Goal: Information Seeking & Learning: Learn about a topic

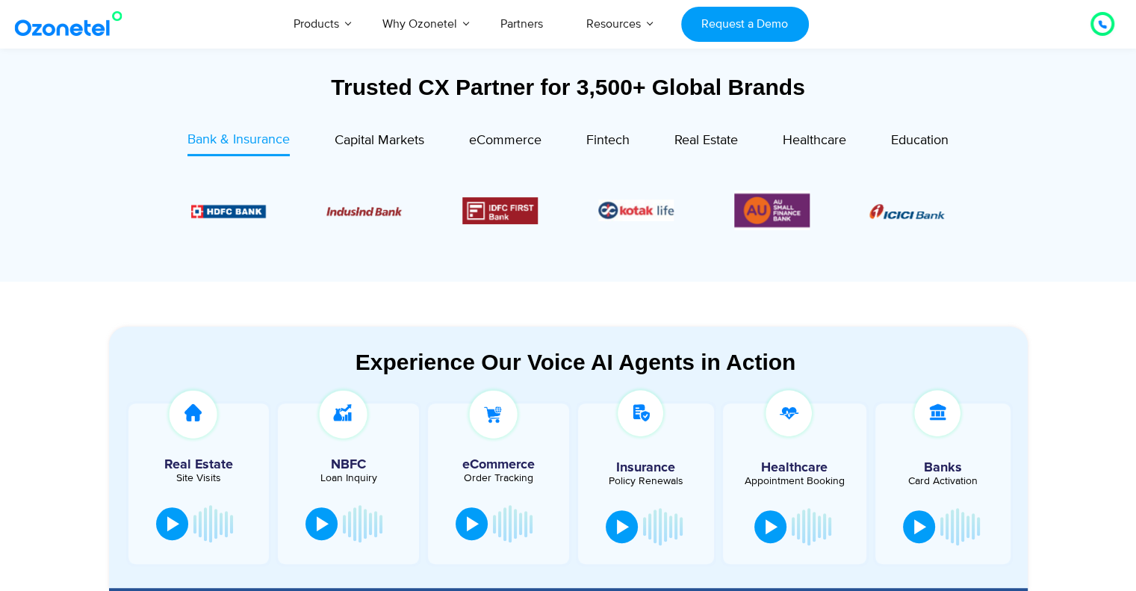
scroll to position [552, 0]
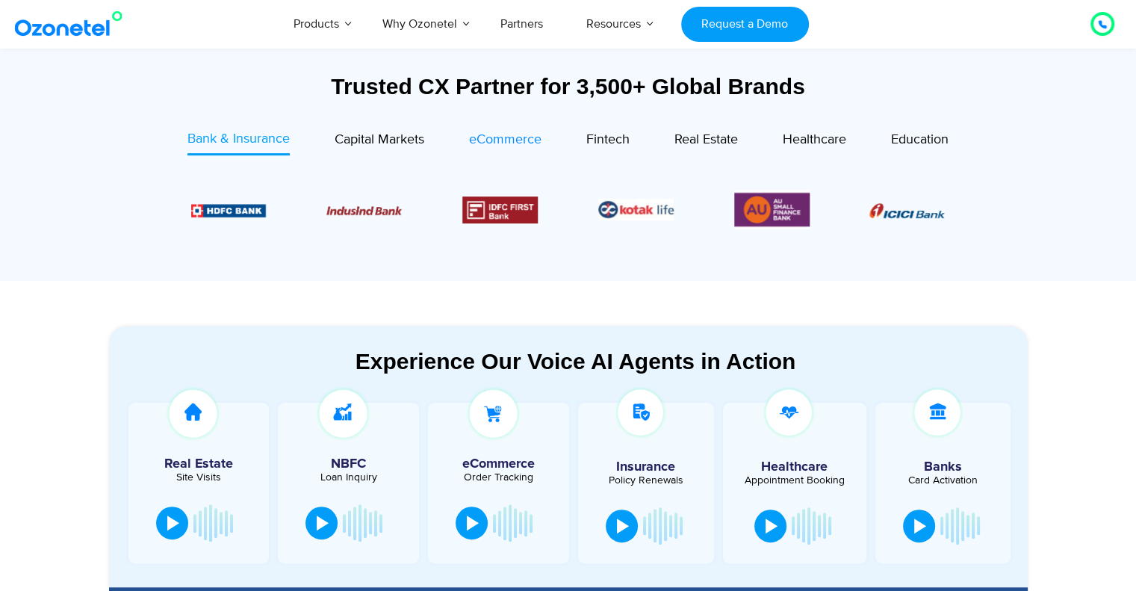
click at [502, 137] on span "eCommerce" at bounding box center [505, 139] width 72 height 16
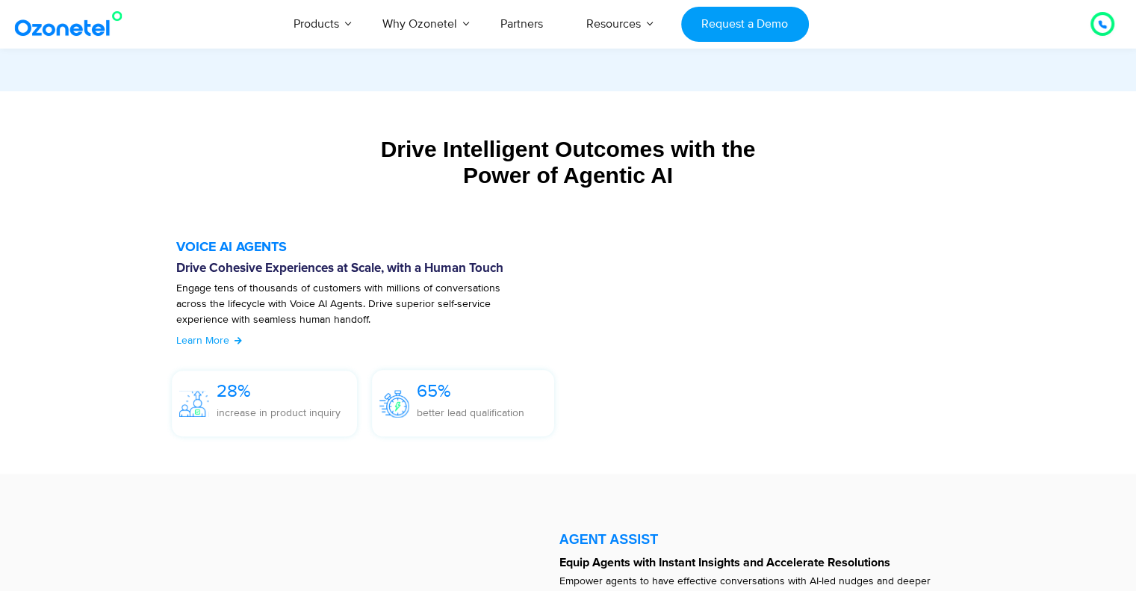
scroll to position [1542, 0]
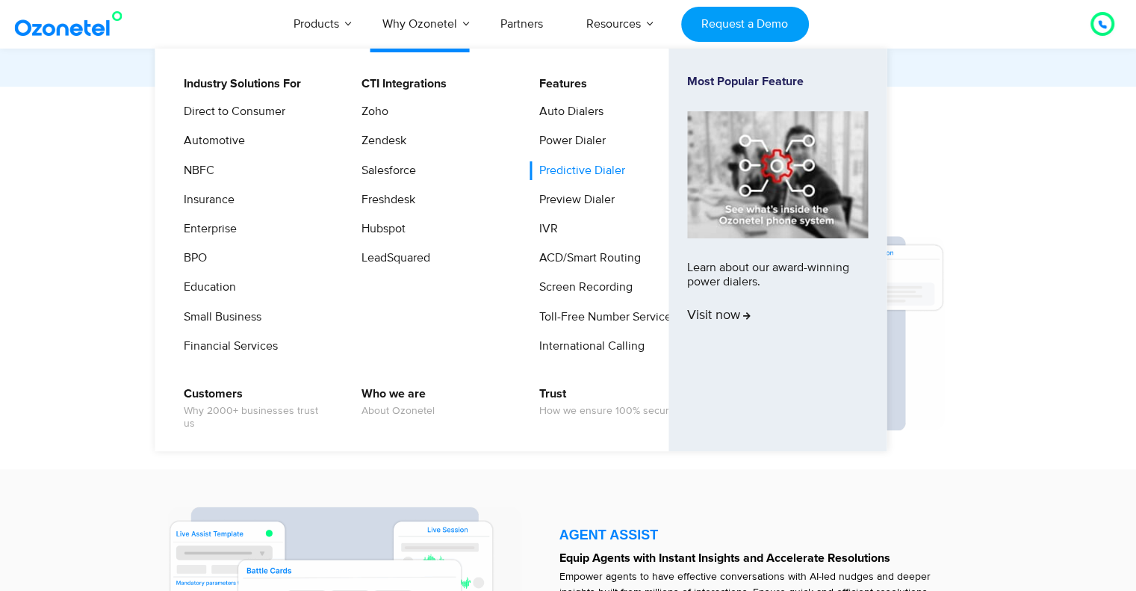
click at [577, 169] on link "Predictive Dialer" at bounding box center [578, 170] width 98 height 19
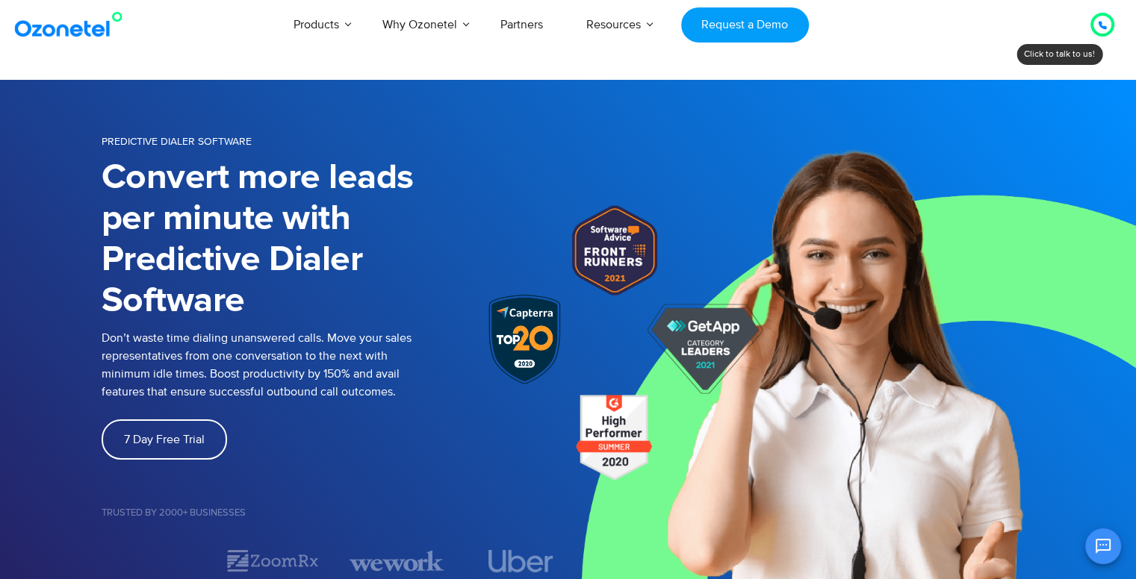
click at [168, 382] on p "Don’t waste time dialing unanswered calls. Move your sales representatives from…" at bounding box center [270, 365] width 336 height 72
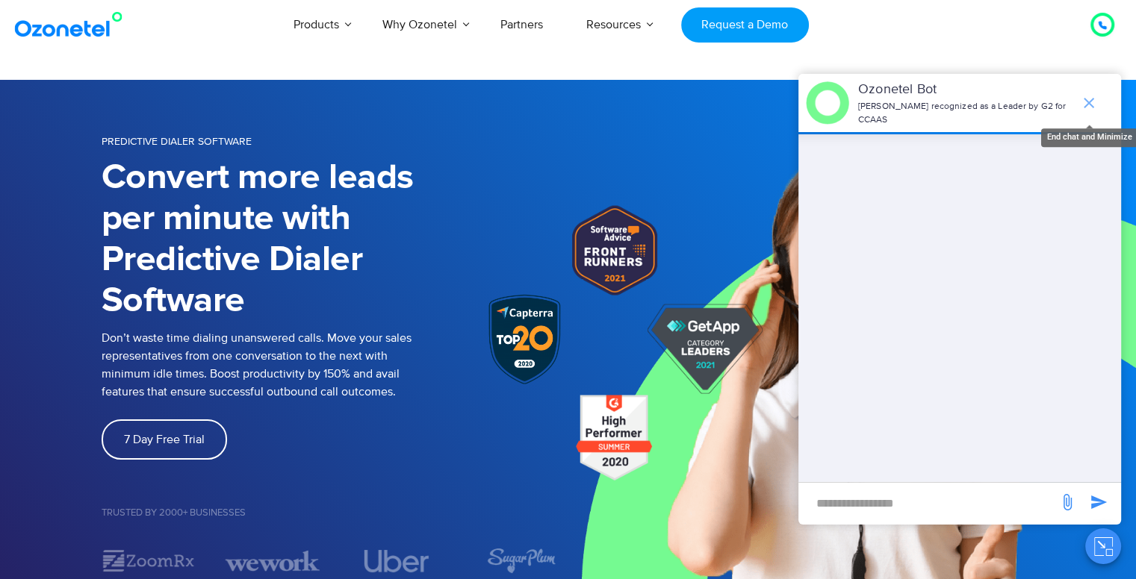
click at [1087, 99] on icon "end chat or minimize" at bounding box center [1089, 103] width 18 height 18
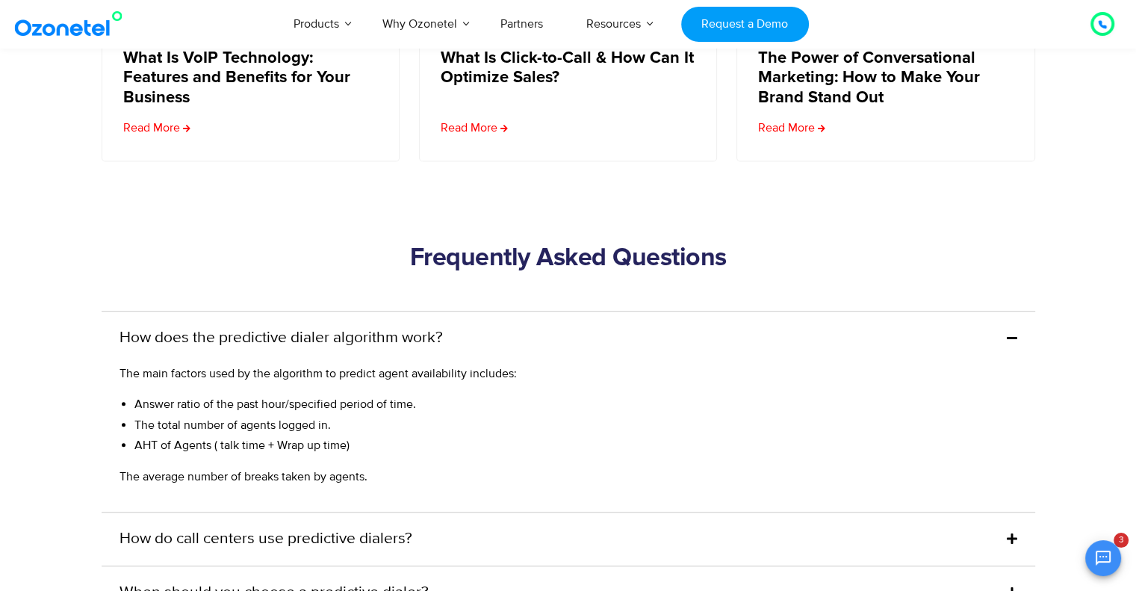
scroll to position [6715, 0]
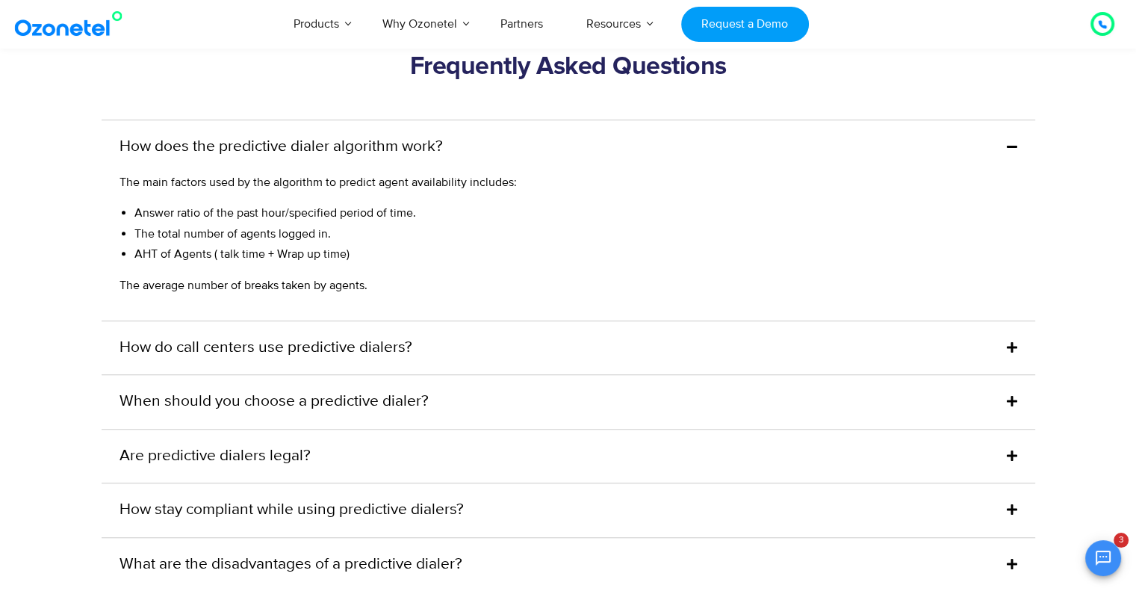
click at [644, 174] on div "How does the predictive dialer algorithm work?" at bounding box center [568, 147] width 933 height 54
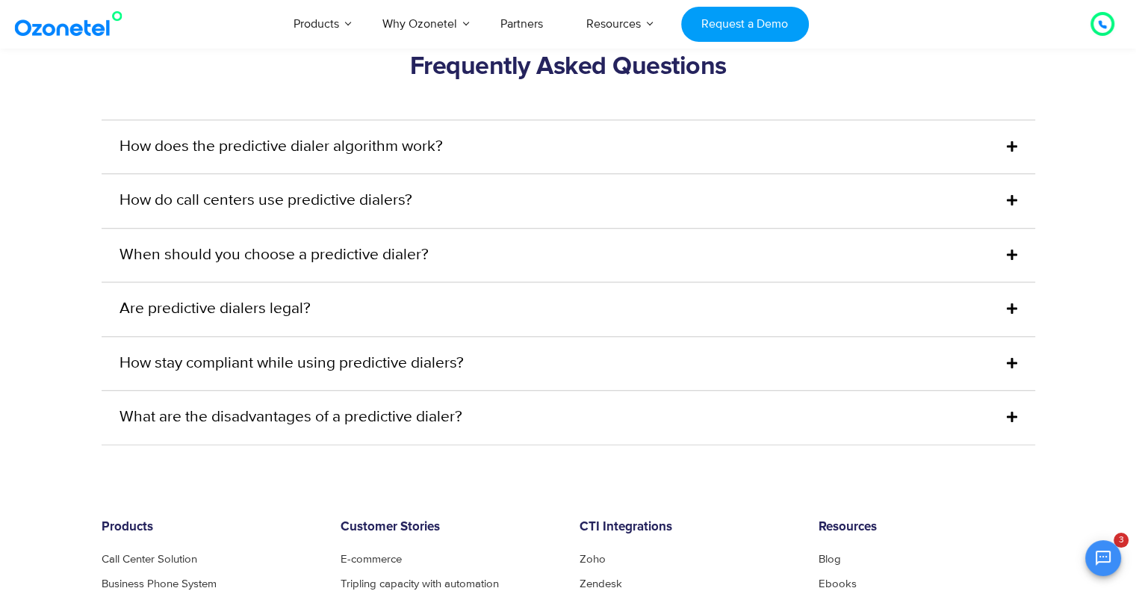
click at [558, 227] on div "How do call centers use predictive dialers?" at bounding box center [568, 201] width 933 height 54
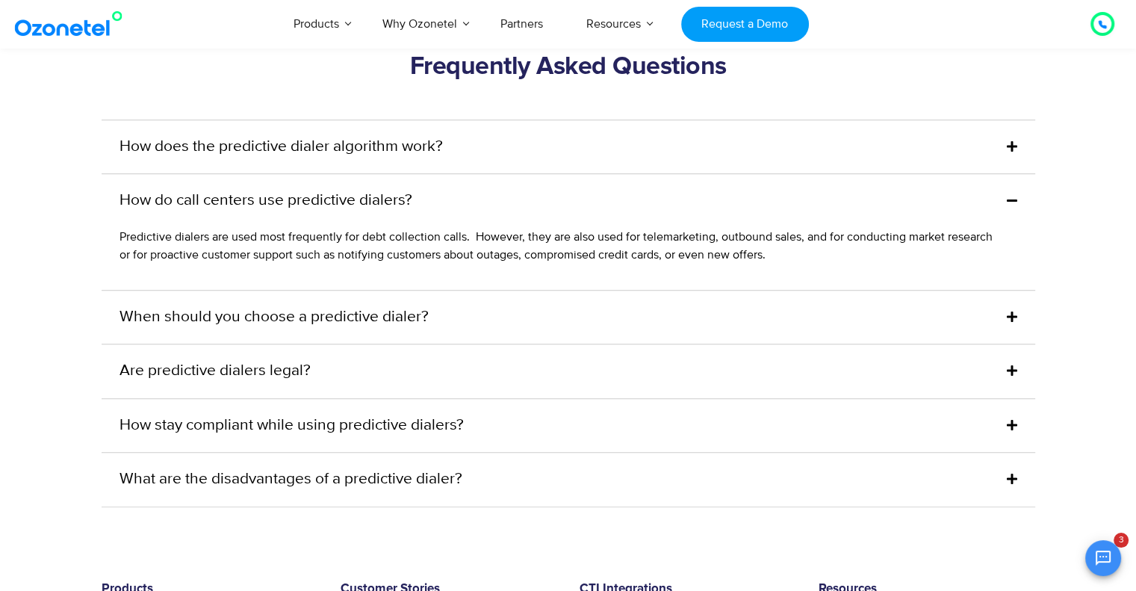
click at [563, 222] on div "How do call centers use predictive dialers?" at bounding box center [568, 201] width 933 height 54
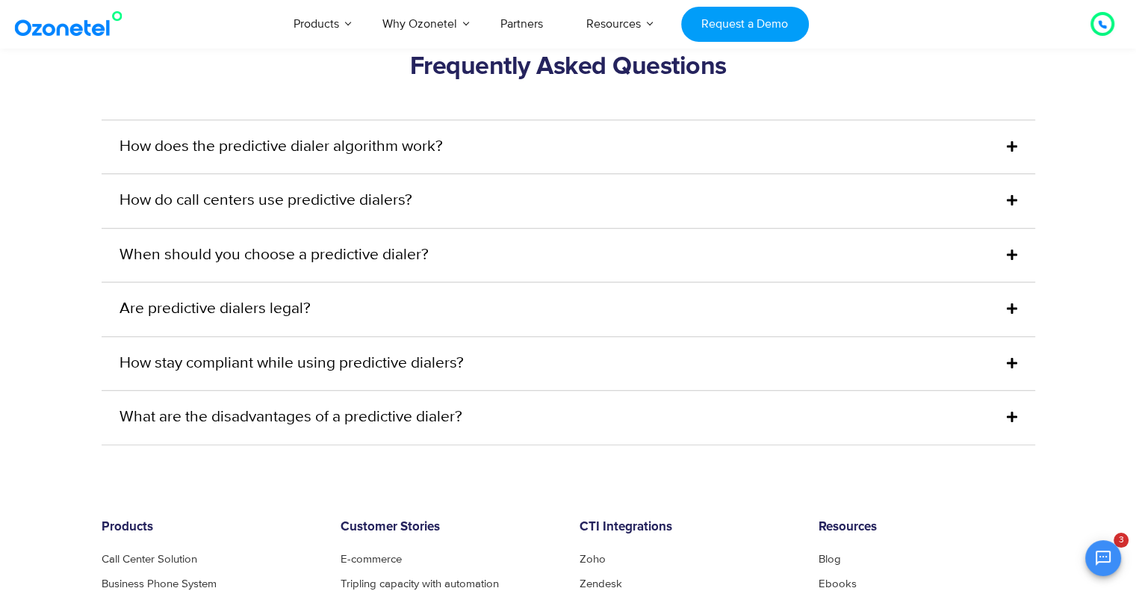
click at [476, 270] on div "When should you choose a predictive dialer?" at bounding box center [568, 255] width 933 height 54
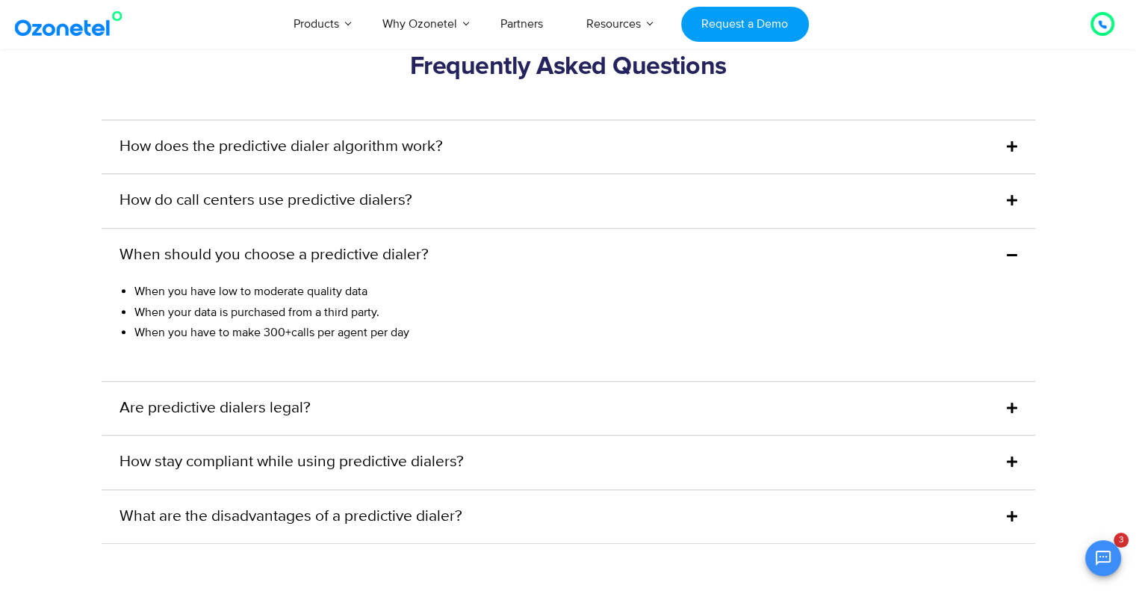
click at [476, 270] on div "When should you choose a predictive dialer?" at bounding box center [568, 255] width 933 height 54
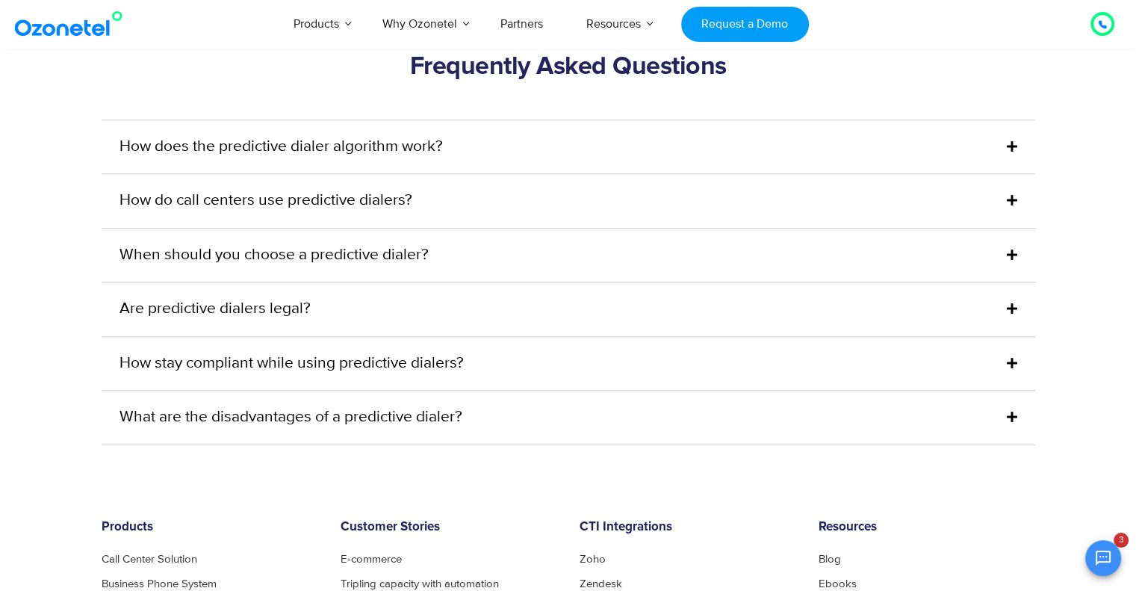
click at [390, 323] on div "Are predictive dialers legal?" at bounding box center [568, 309] width 933 height 54
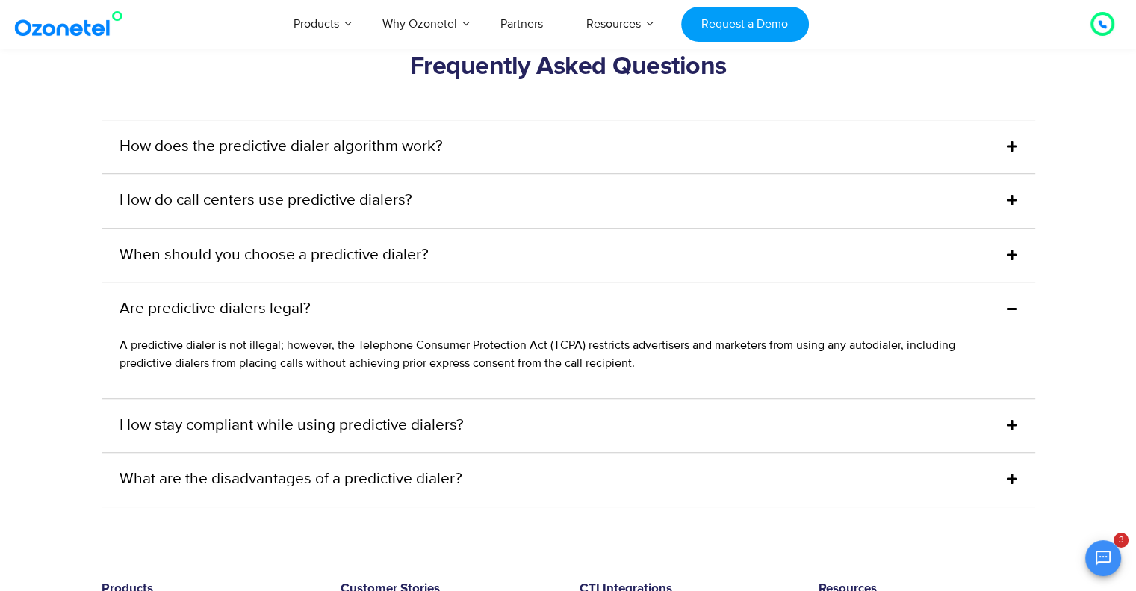
click at [390, 323] on div "Are predictive dialers legal?" at bounding box center [568, 309] width 933 height 54
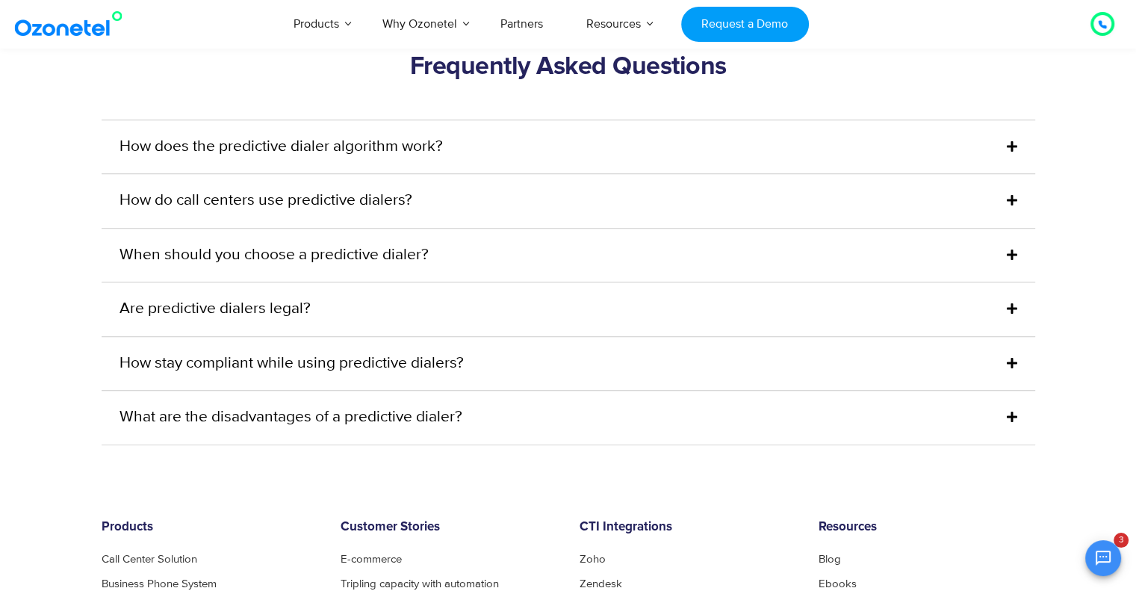
click at [369, 367] on link "How stay compliant while using predictive dialers?" at bounding box center [291, 364] width 344 height 24
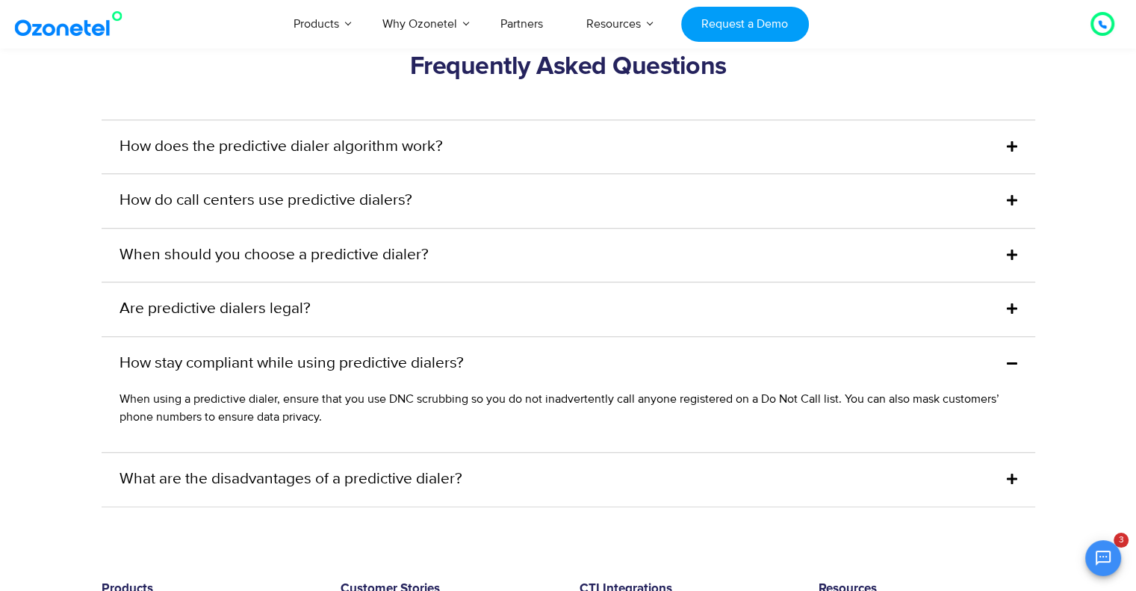
click at [369, 373] on link "How stay compliant while using predictive dialers?" at bounding box center [291, 364] width 344 height 24
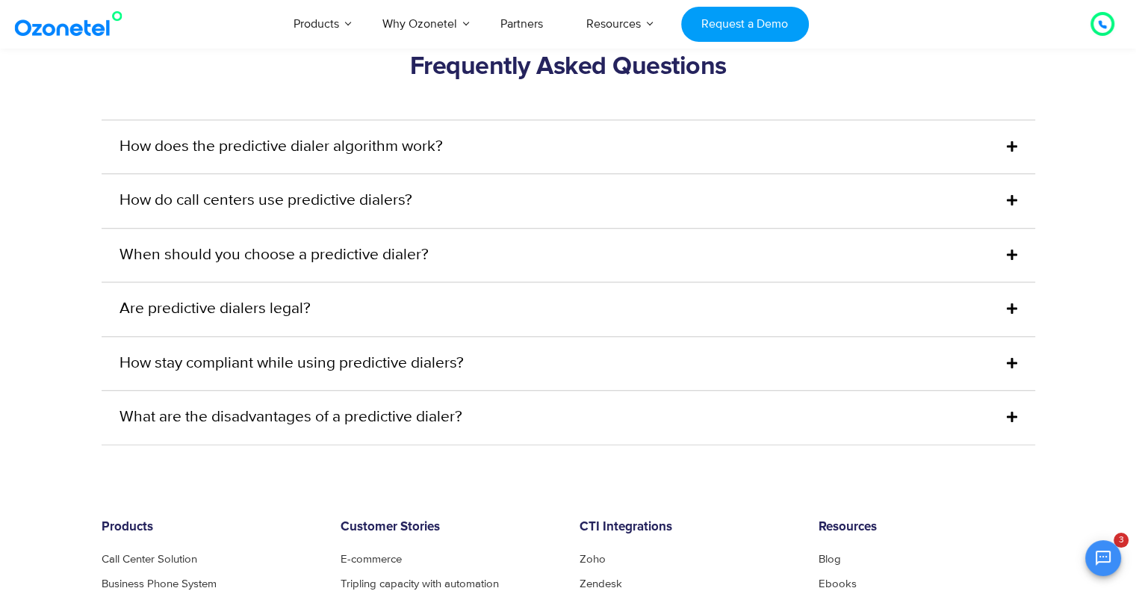
click at [349, 423] on link "What are the disadvantages of a predictive dialer?" at bounding box center [290, 417] width 343 height 24
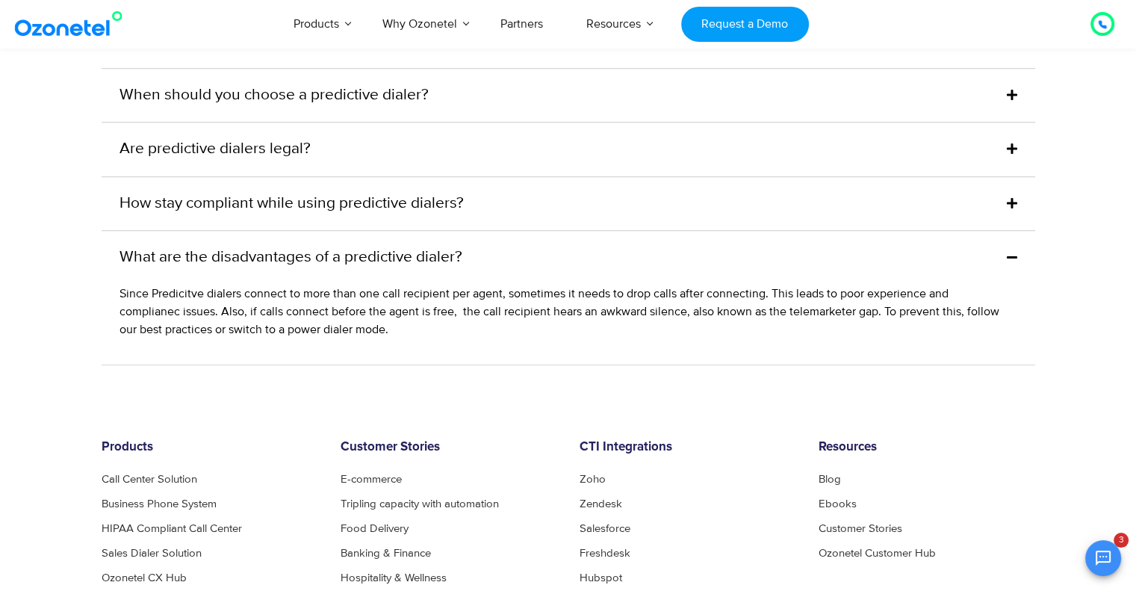
scroll to position [6877, 0]
click at [465, 279] on div "What are the disadvantages of a predictive dialer?" at bounding box center [568, 255] width 933 height 54
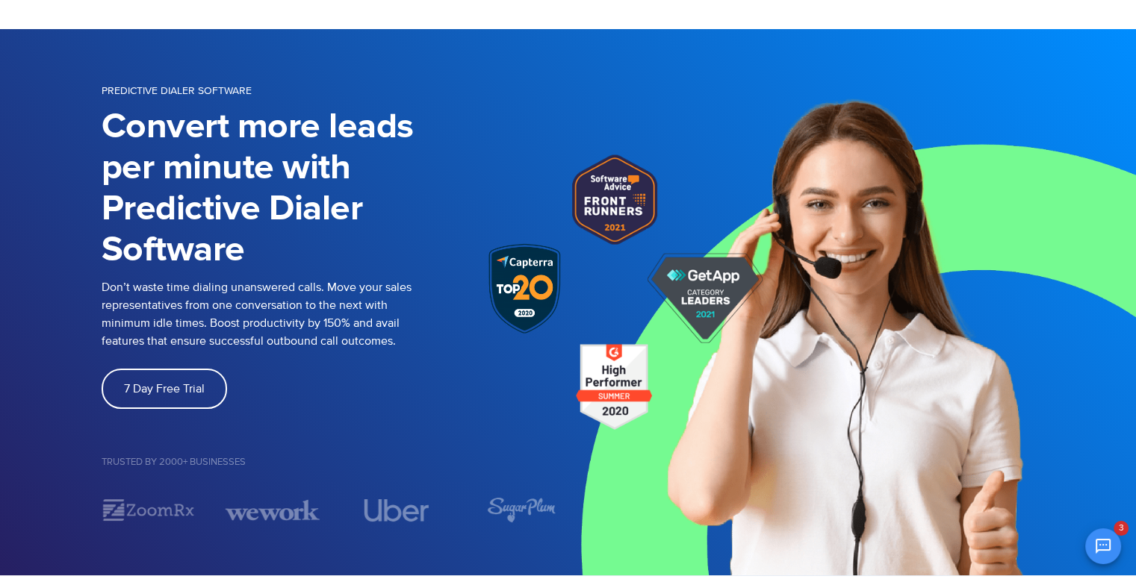
scroll to position [0, 0]
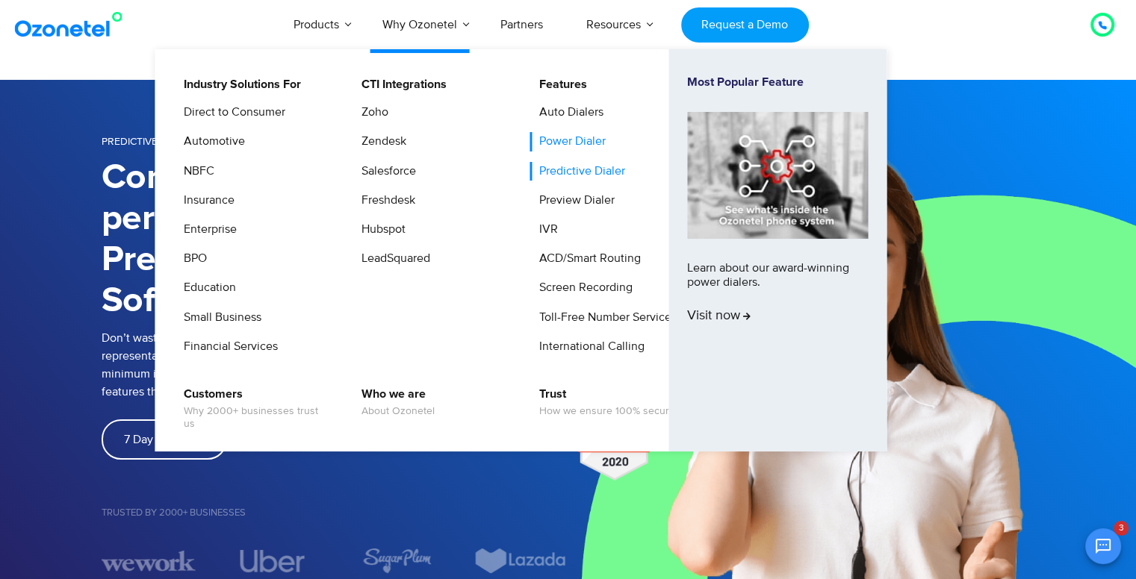
click at [586, 139] on link "Power Dialer" at bounding box center [568, 141] width 78 height 19
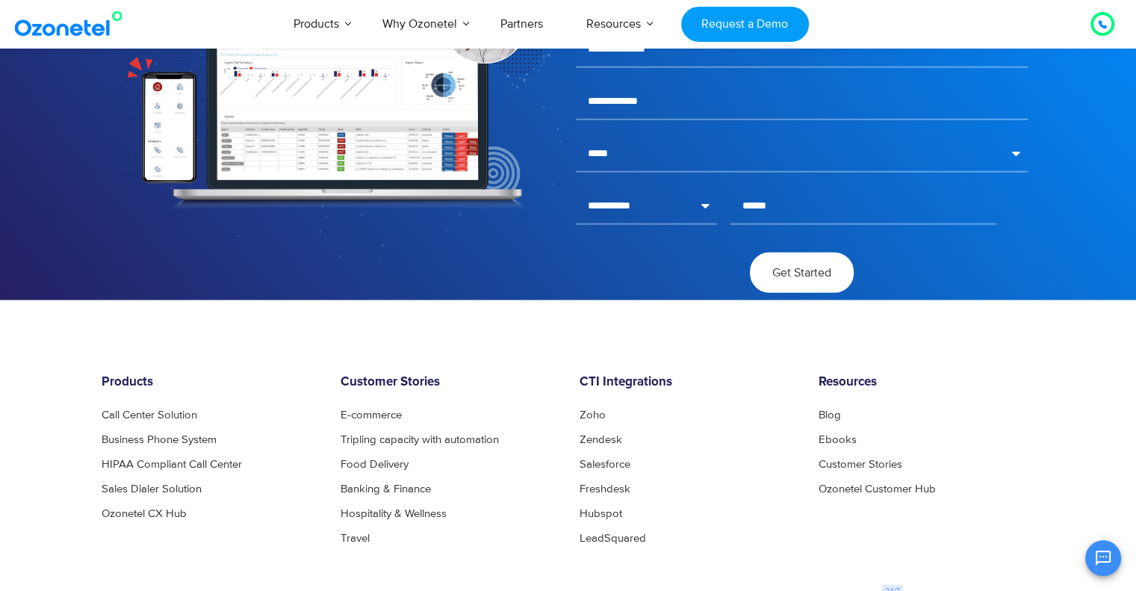
scroll to position [4027, 0]
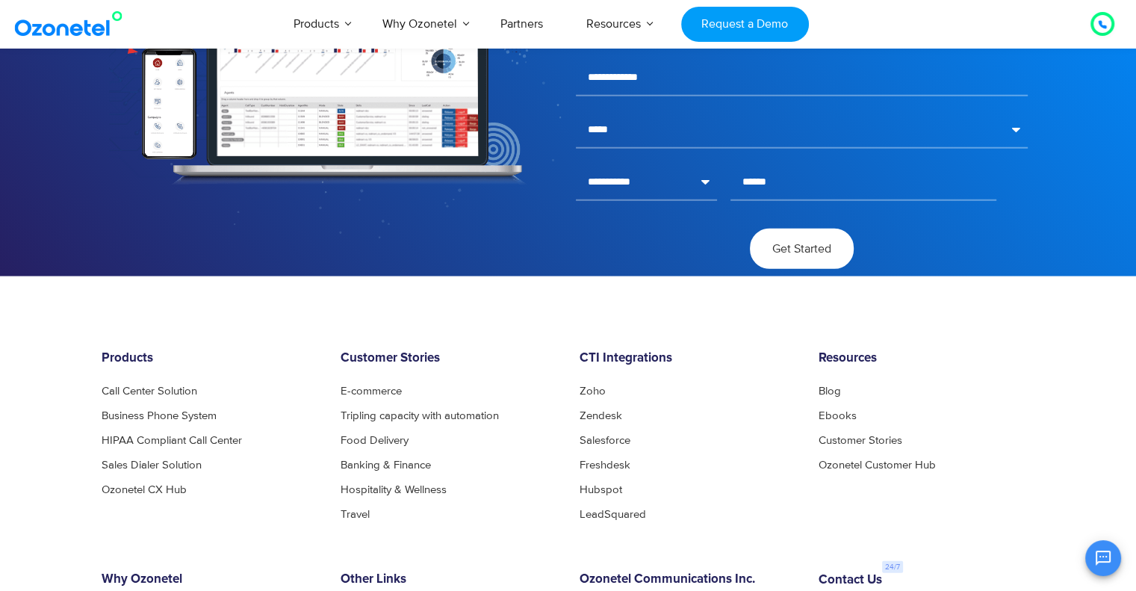
click at [66, 30] on img at bounding box center [71, 23] width 121 height 27
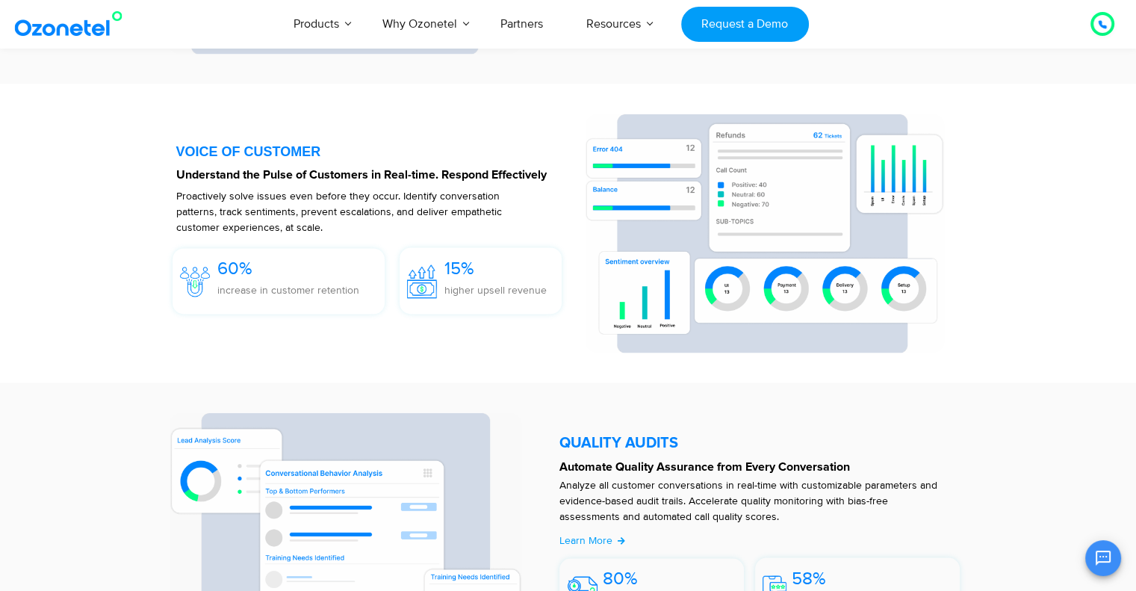
scroll to position [2219, 0]
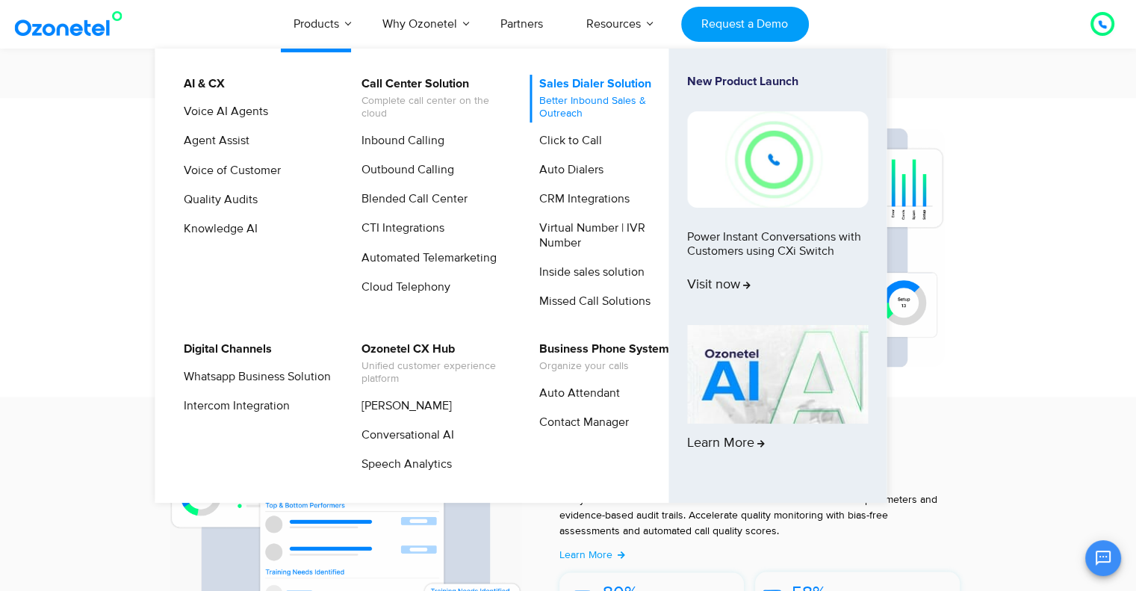
click at [608, 106] on span "Better Inbound Sales & Outreach" at bounding box center [612, 107] width 147 height 25
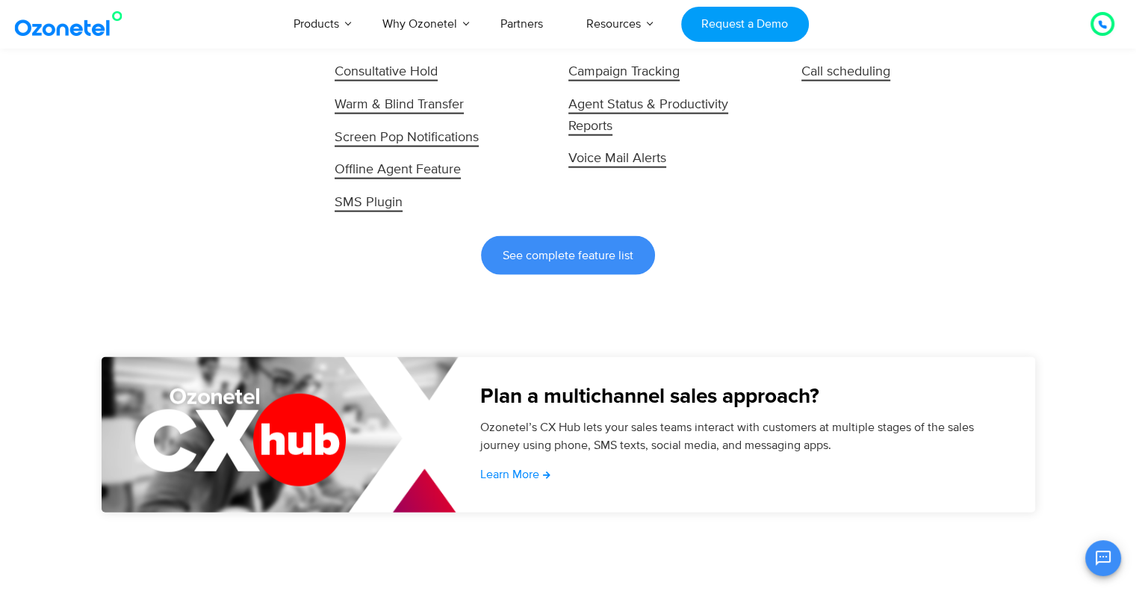
scroll to position [3293, 0]
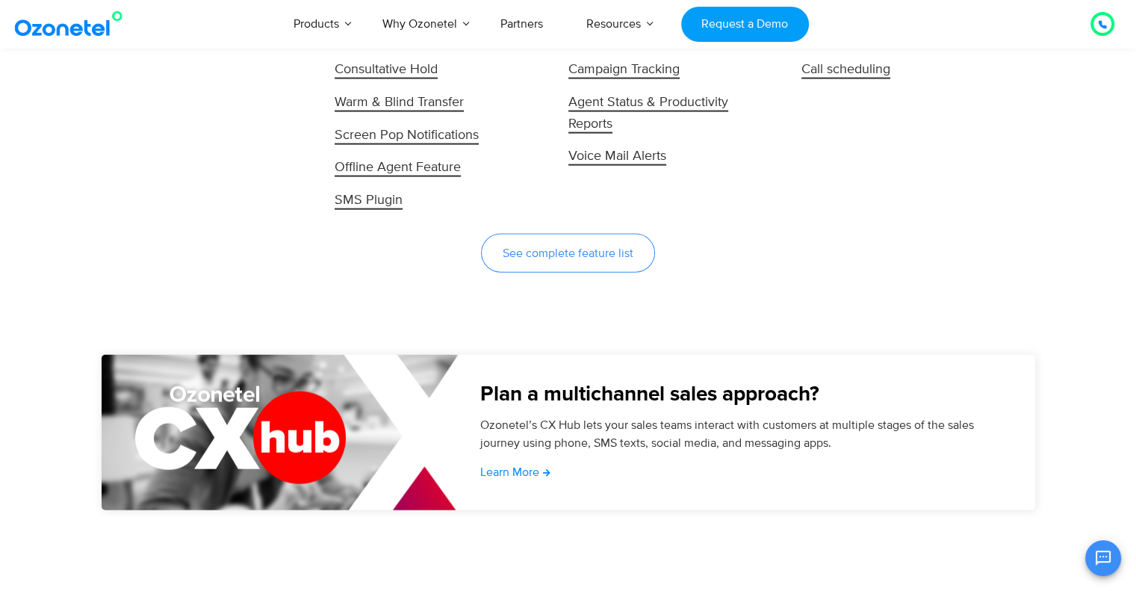
click at [587, 239] on link "See complete feature list" at bounding box center [568, 253] width 174 height 39
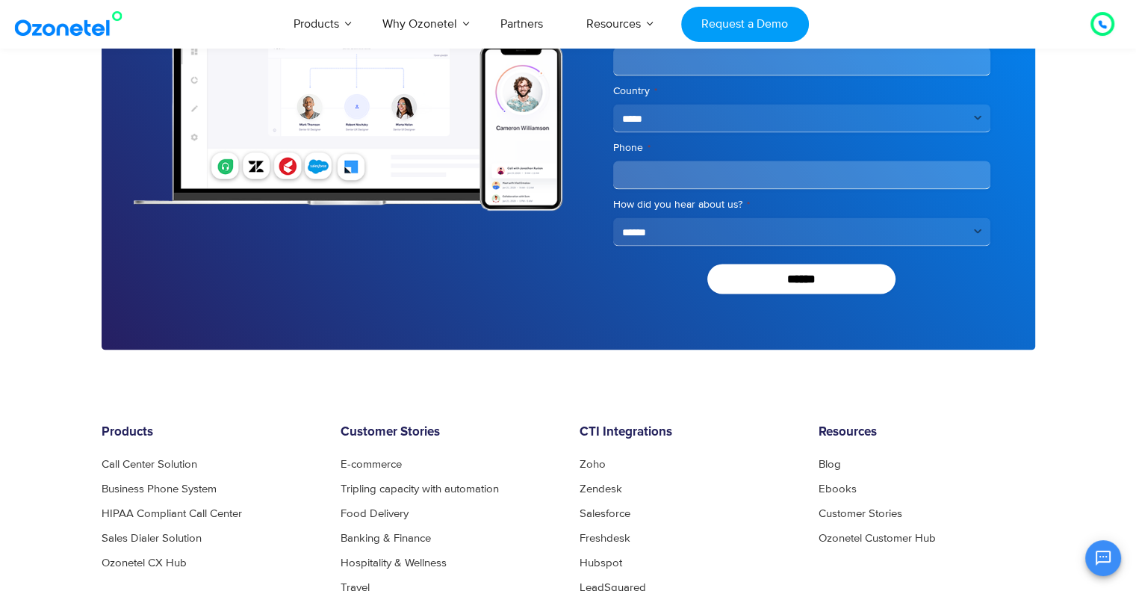
scroll to position [3009, 0]
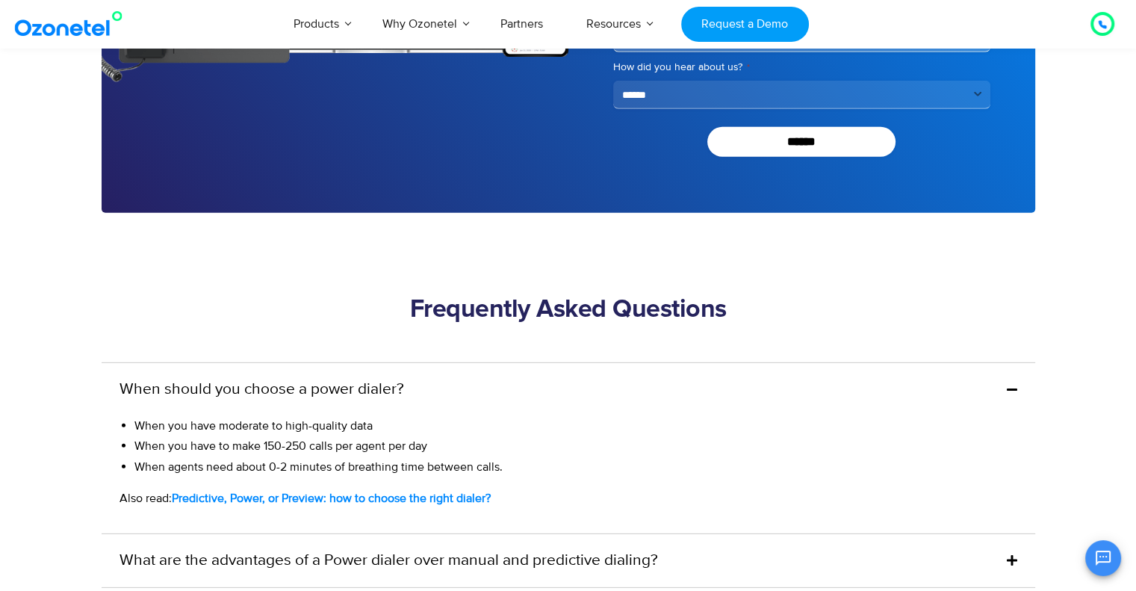
scroll to position [4381, 0]
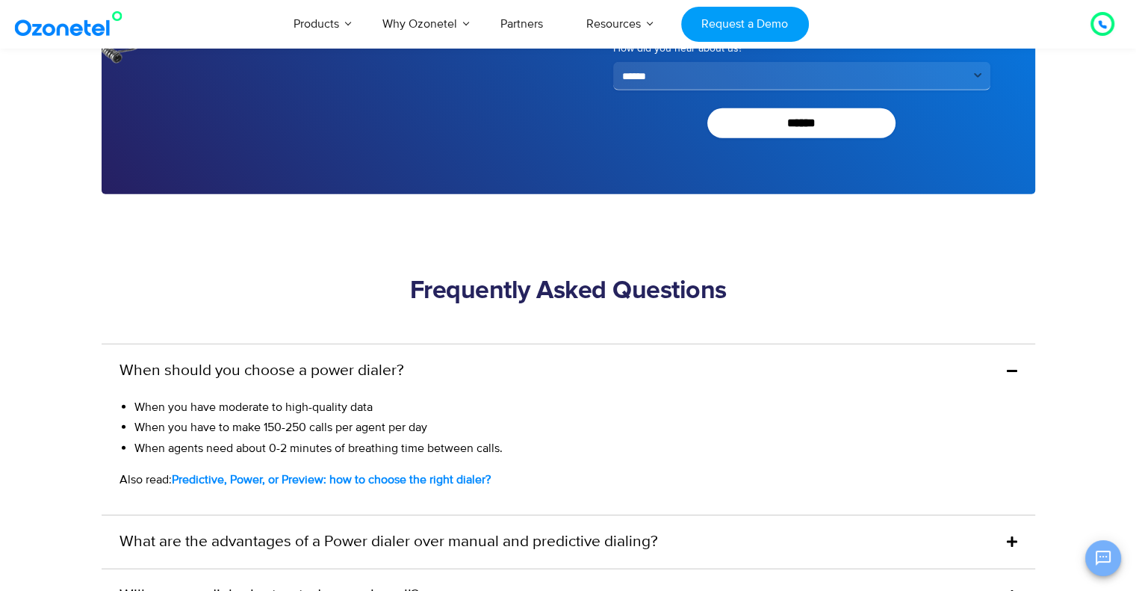
click at [1104, 573] on button "Open chat" at bounding box center [1103, 558] width 36 height 36
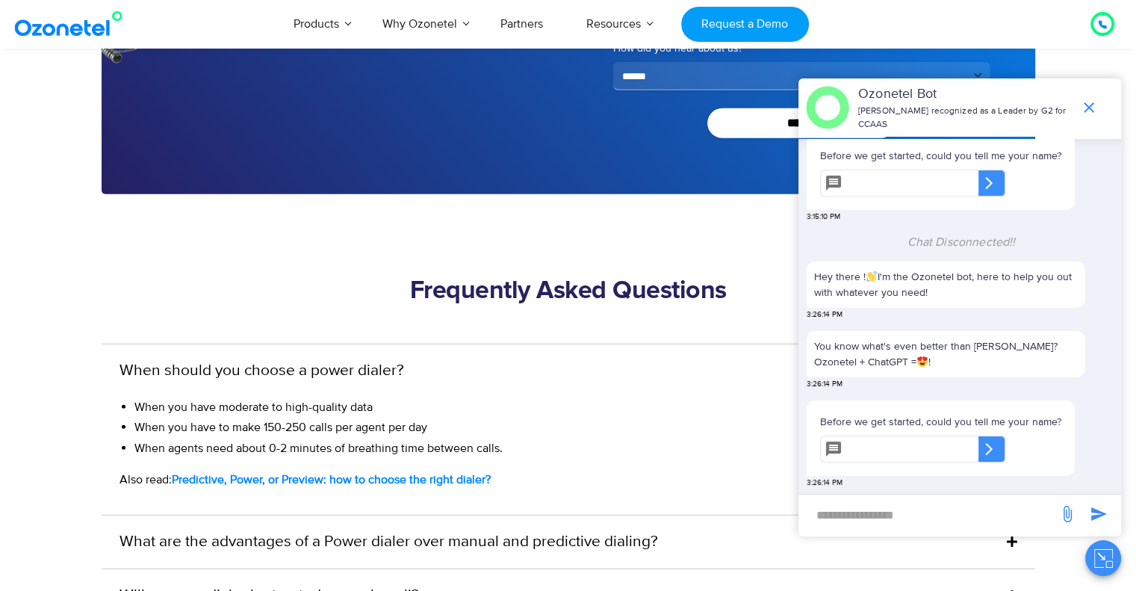
click at [911, 511] on input "new-msg-input" at bounding box center [928, 514] width 245 height 25
click at [902, 449] on input "text" at bounding box center [913, 448] width 130 height 27
type input "****"
click at [995, 455] on icon at bounding box center [988, 448] width 15 height 15
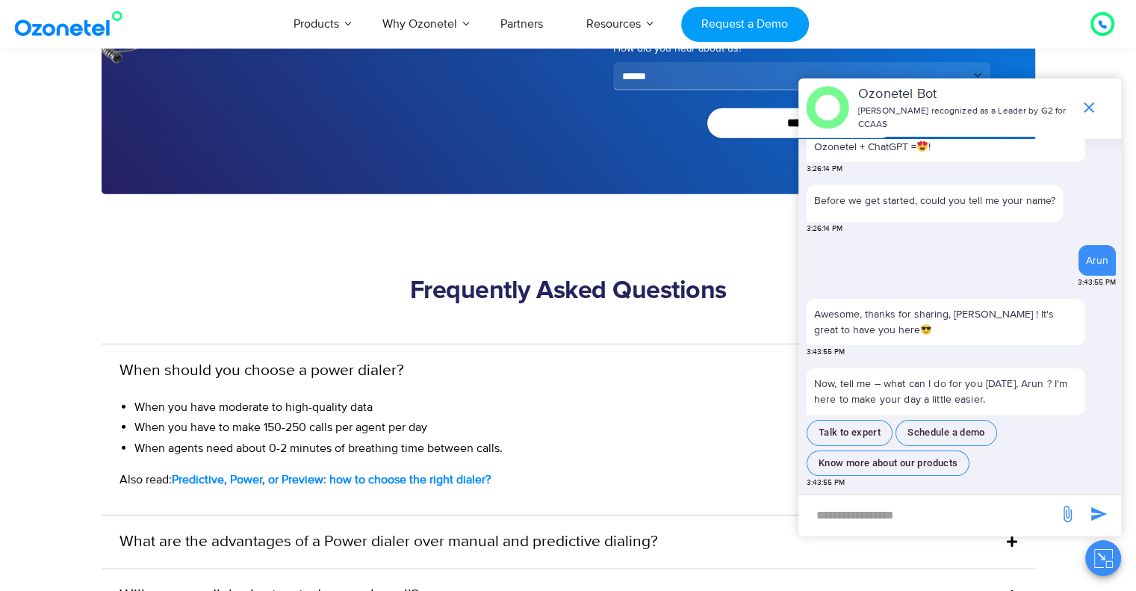
scroll to position [337, 0]
click at [851, 511] on input "new-msg-input" at bounding box center [928, 514] width 245 height 25
type input "**********"
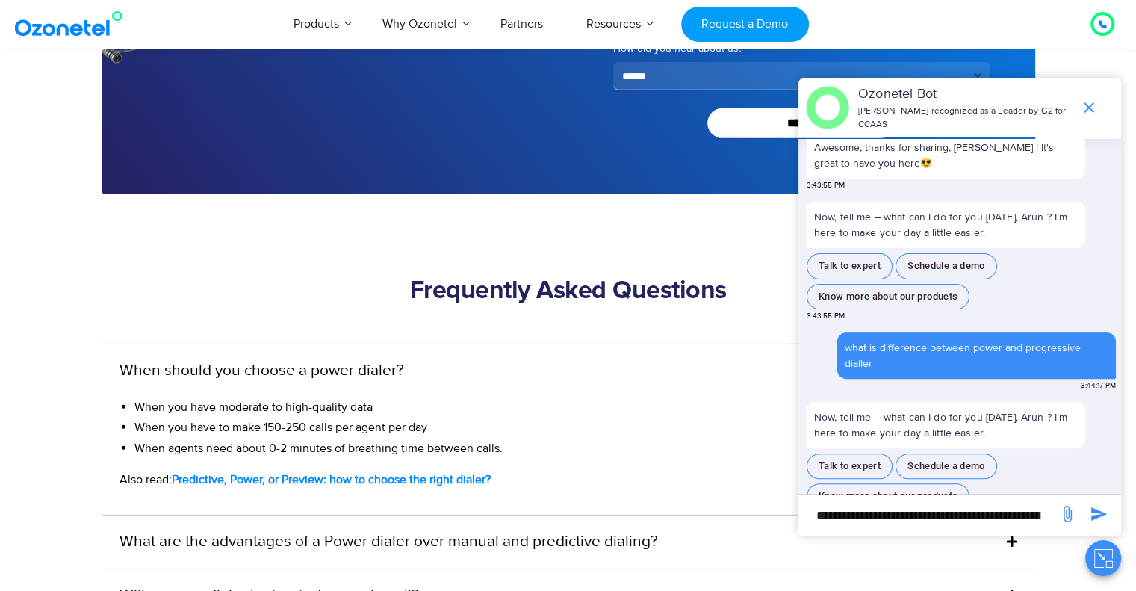
scroll to position [520, 0]
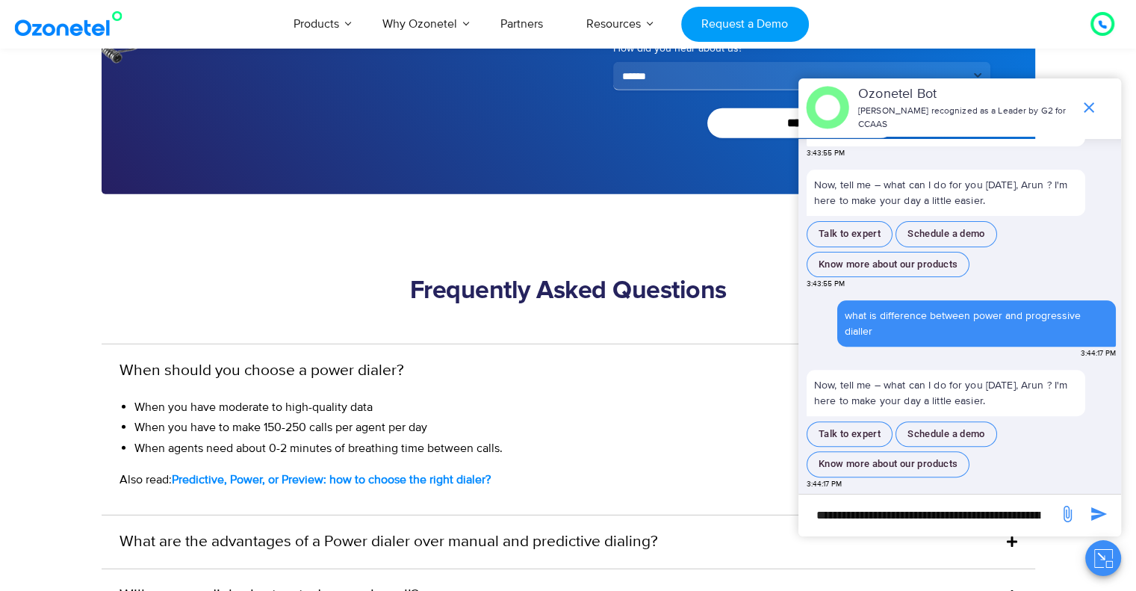
click at [603, 555] on div "What are the advantages of a Power dialer over manual and predictive dialing?" at bounding box center [568, 542] width 933 height 54
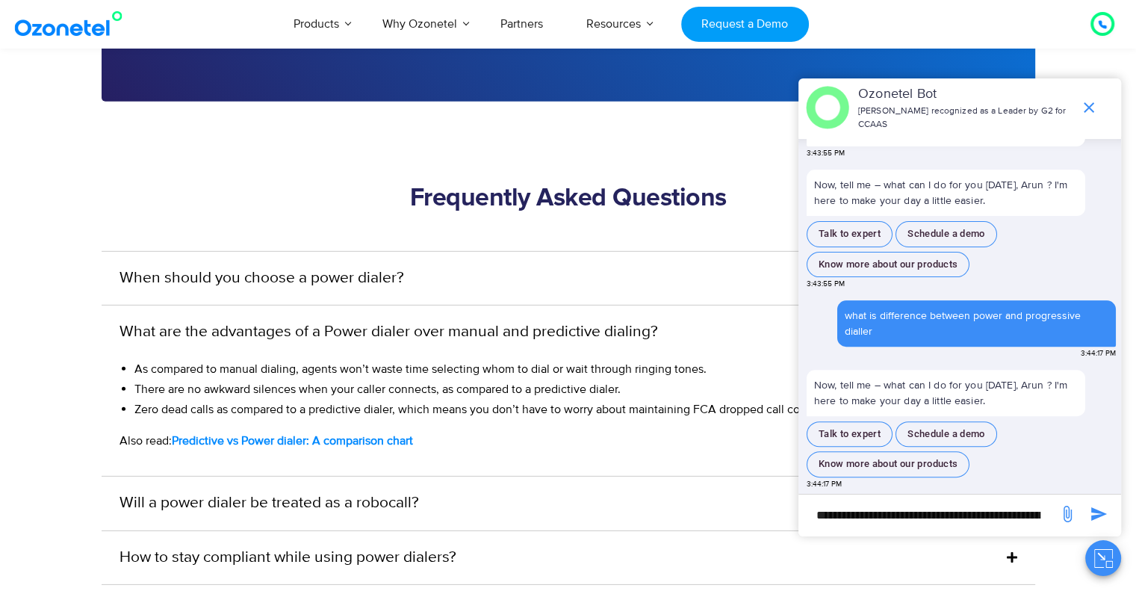
scroll to position [4474, 0]
click at [866, 435] on button "Talk to expert" at bounding box center [849, 434] width 86 height 26
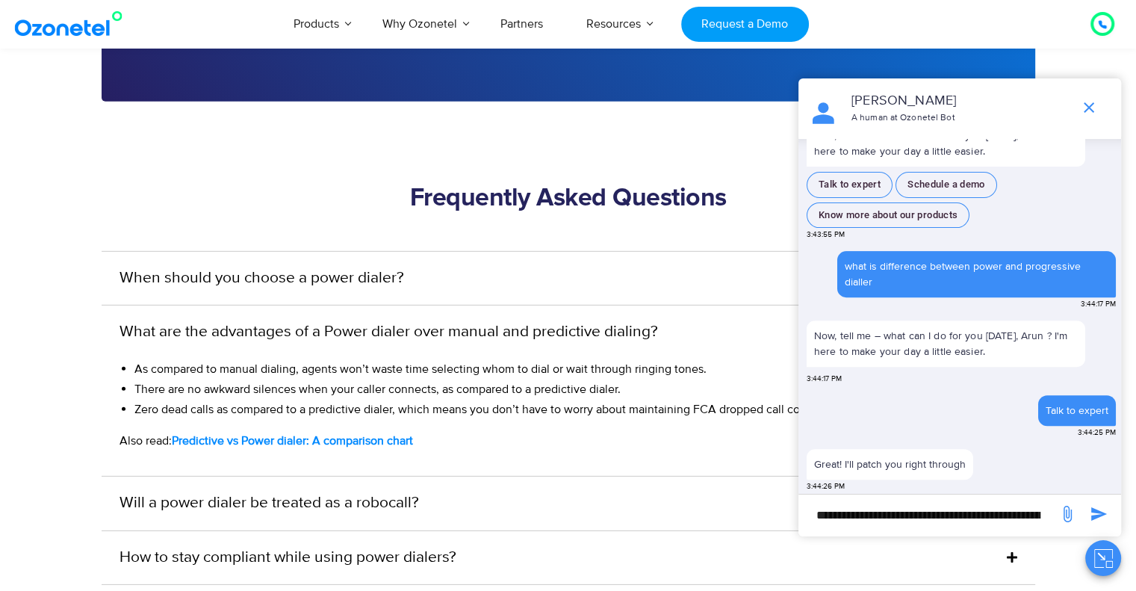
scroll to position [595, 0]
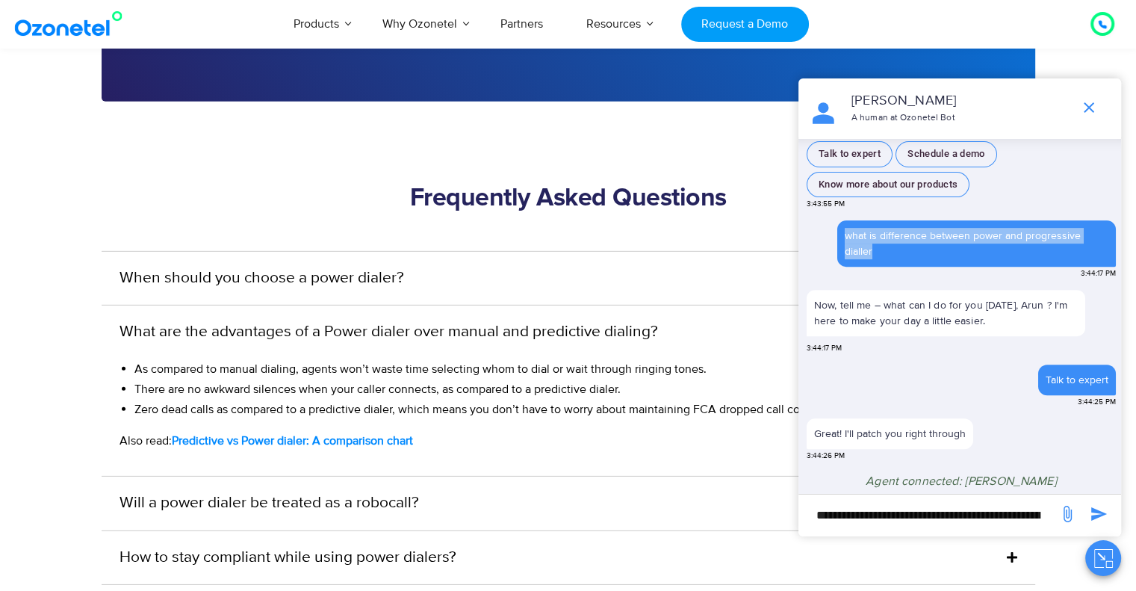
drag, startPoint x: 905, startPoint y: 249, endPoint x: 846, endPoint y: 235, distance: 60.7
click at [846, 235] on div "what is difference between power and progressive dialler" at bounding box center [976, 243] width 264 height 31
copy div "what is difference between power and progressive dialler"
click at [832, 507] on input "**********" at bounding box center [928, 514] width 245 height 25
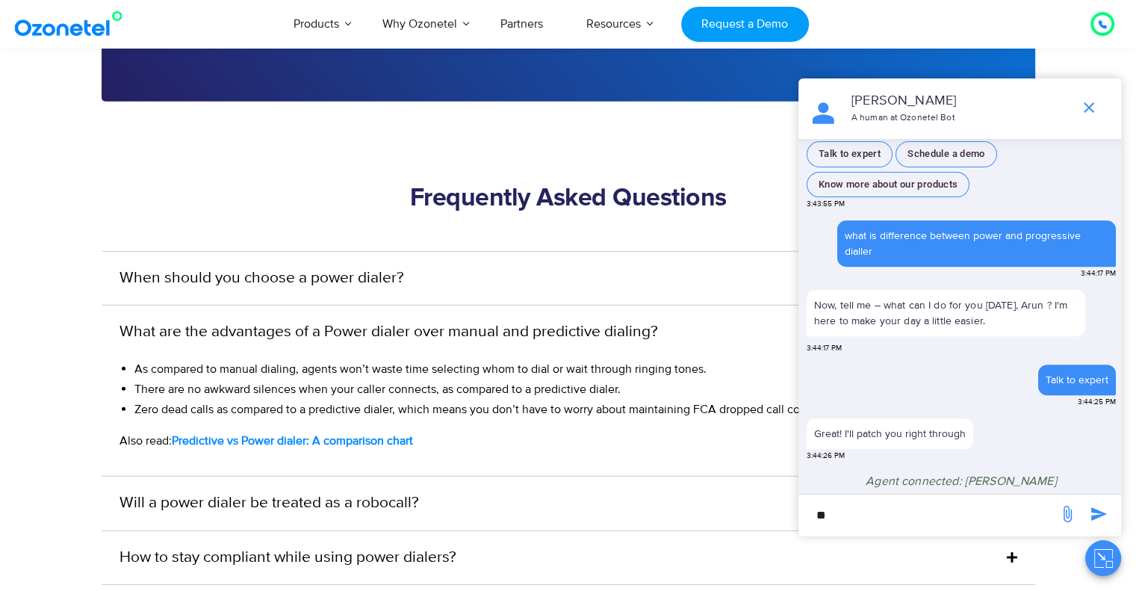
type input "**"
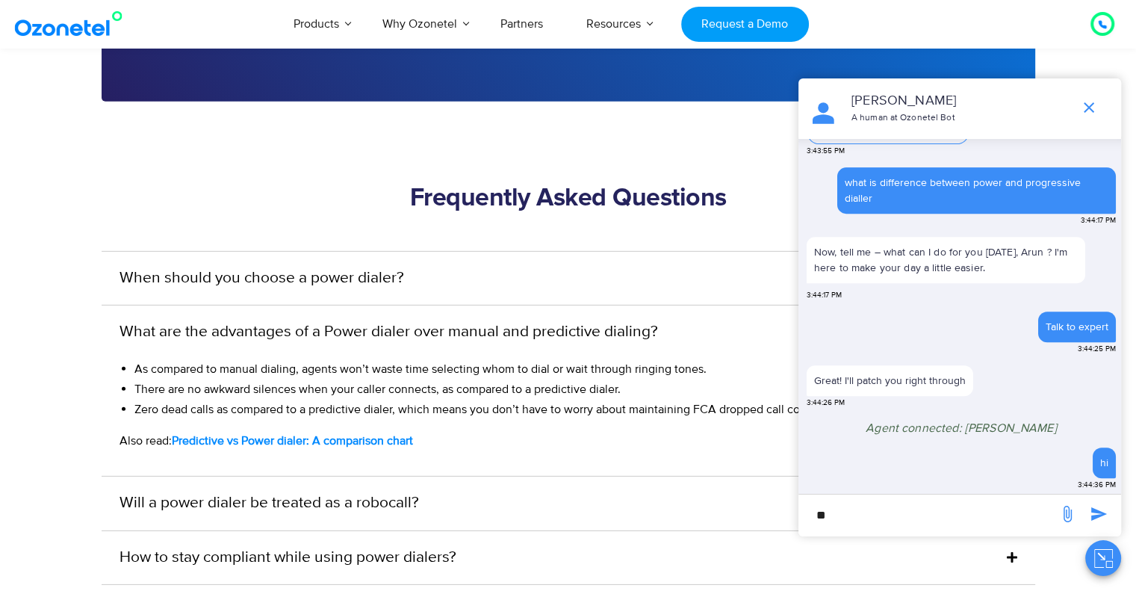
scroll to position [649, 0]
click at [577, 427] on div "As compared to manual dialing, agents won’t waste time selecting whom to dial o…" at bounding box center [568, 417] width 933 height 117
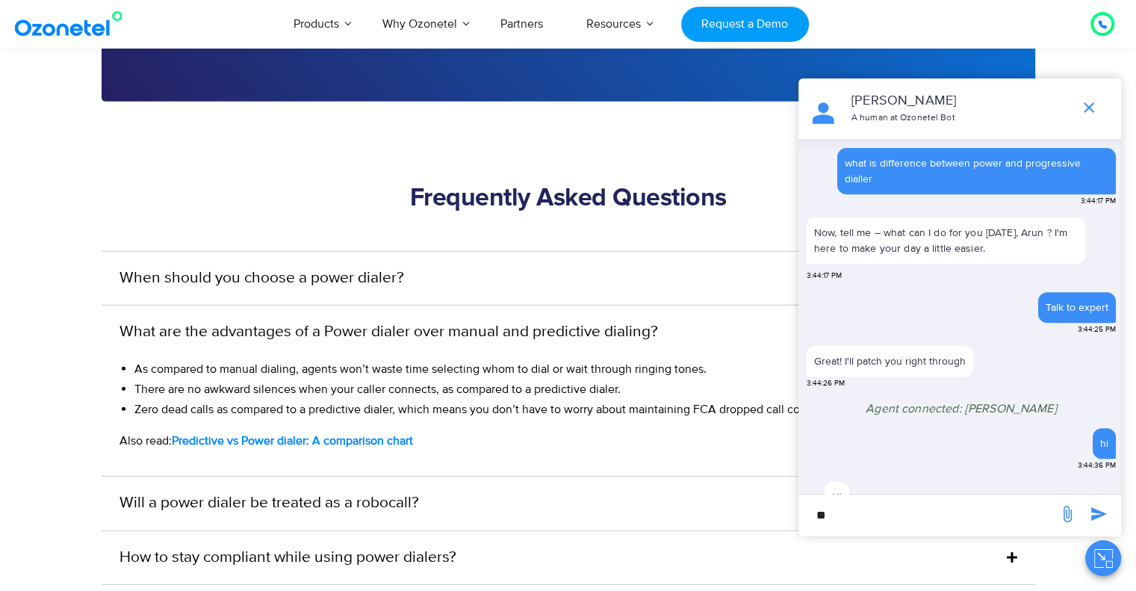
scroll to position [697, 0]
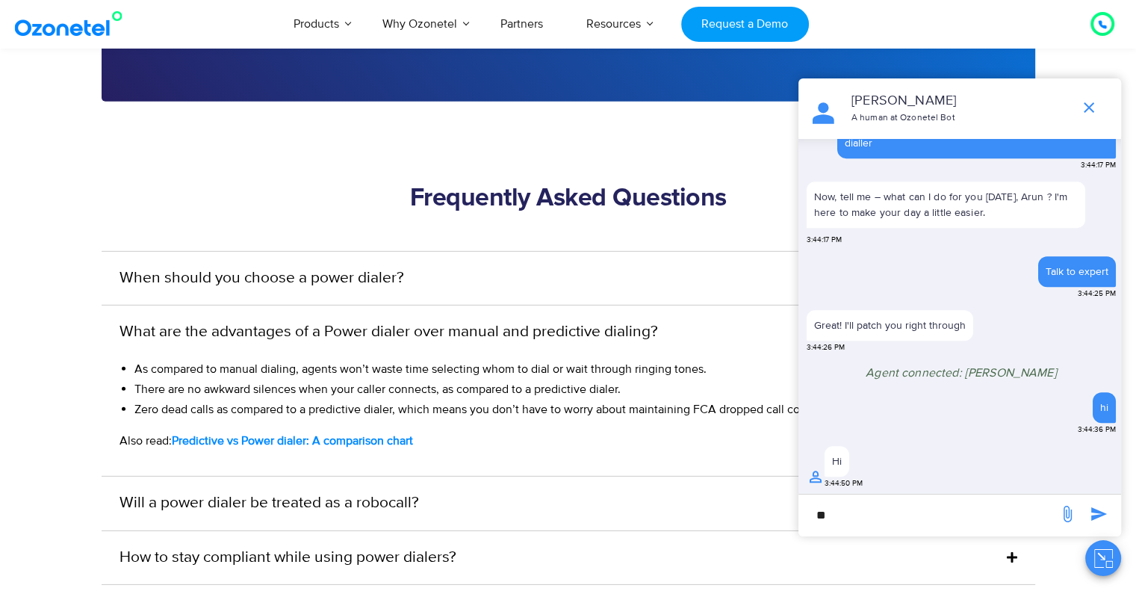
click at [944, 523] on input "**" at bounding box center [928, 514] width 245 height 25
type input "********"
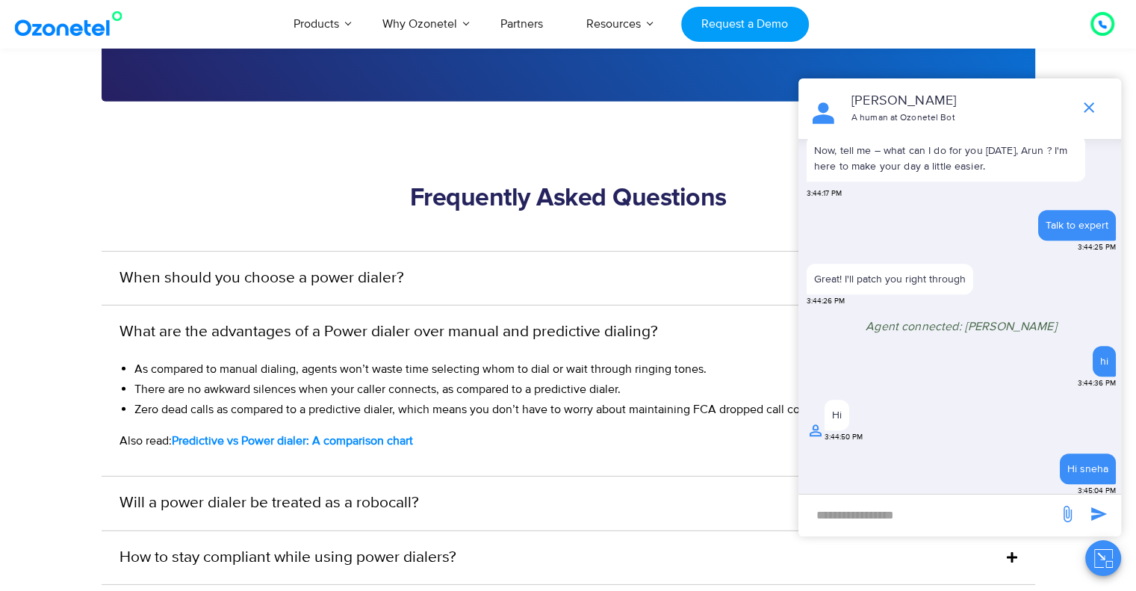
scroll to position [746, 0]
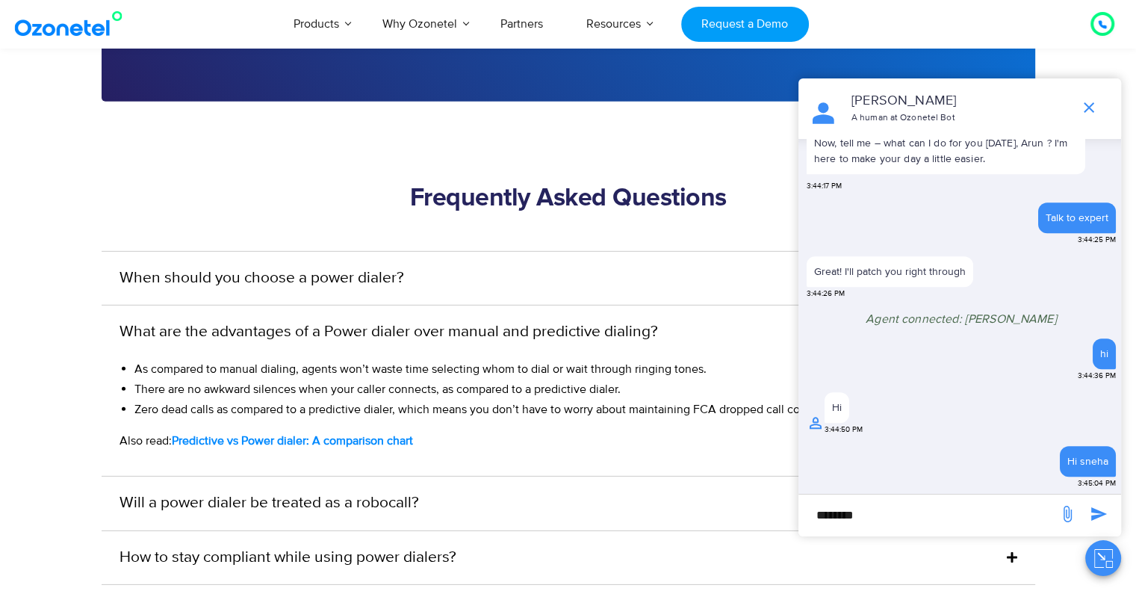
type input "********"
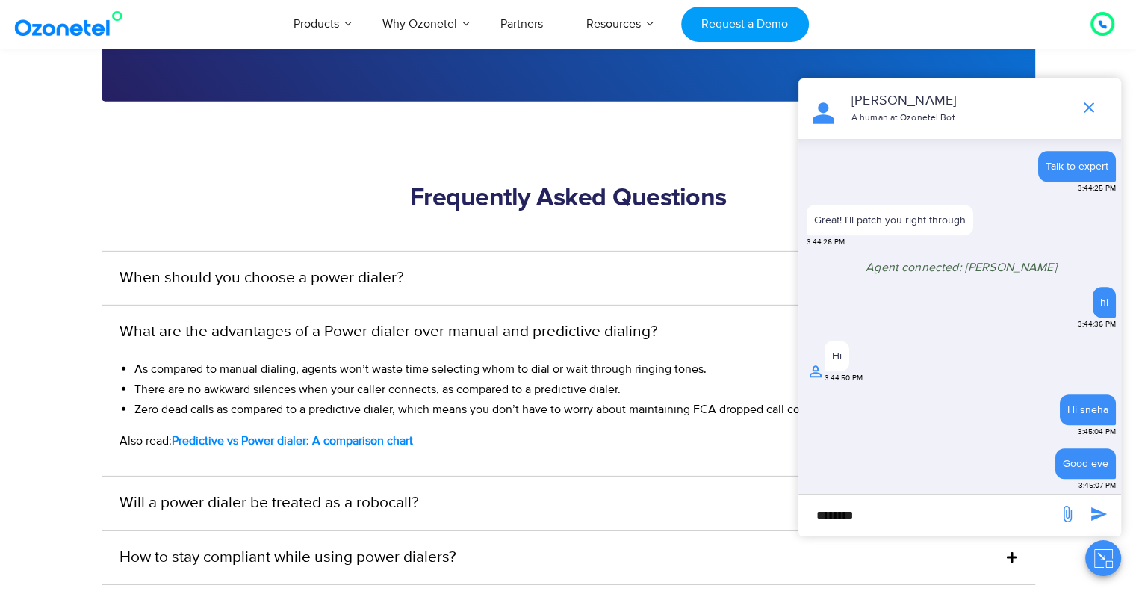
scroll to position [794, 0]
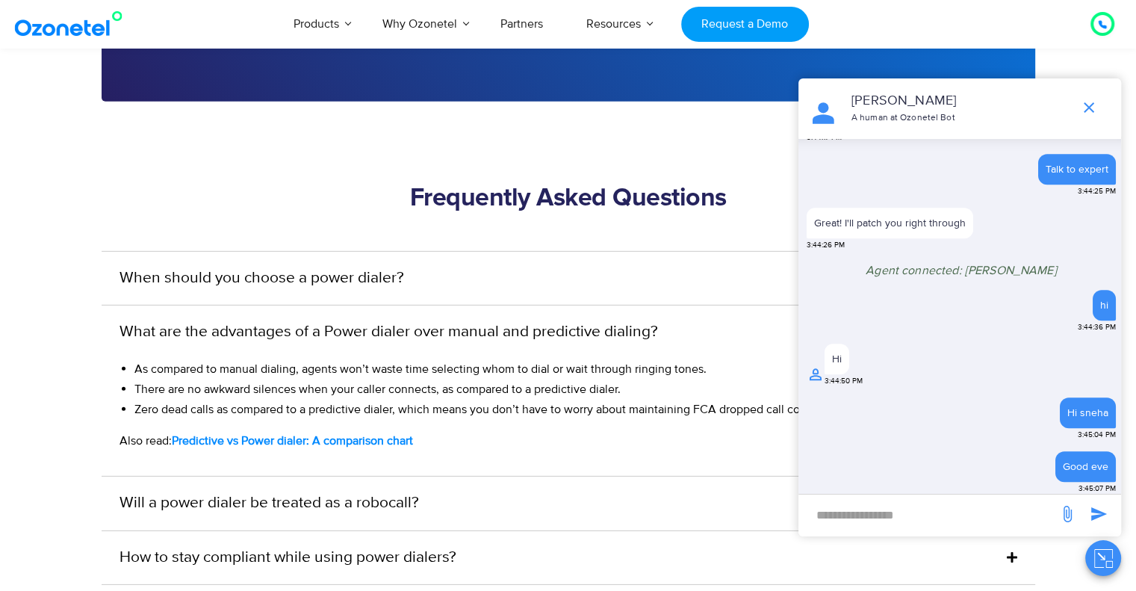
paste input "**********"
type input "**********"
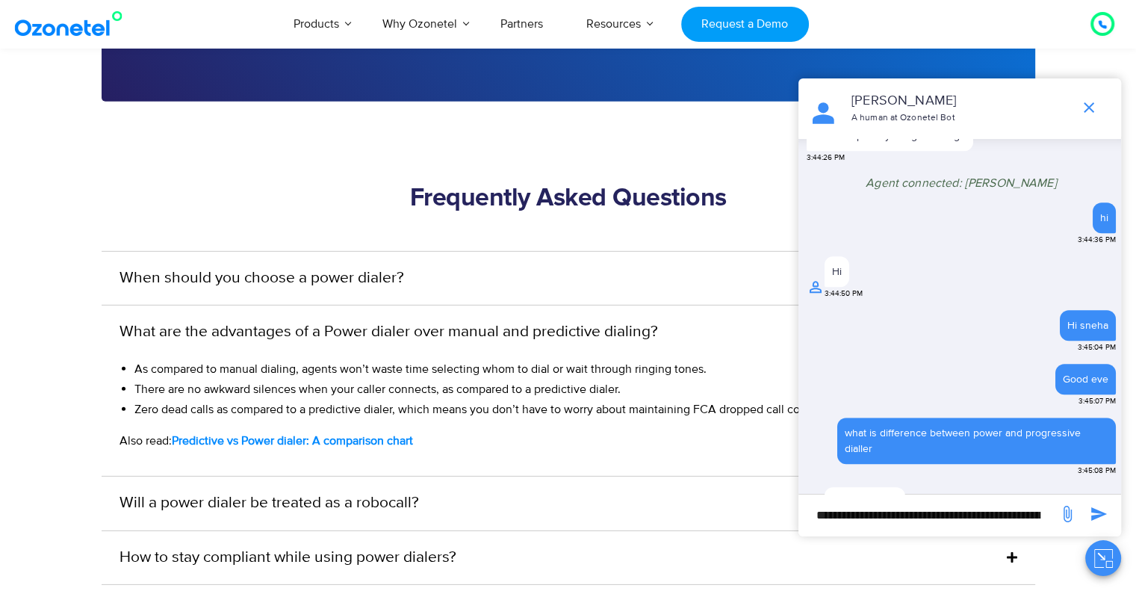
scroll to position [907, 0]
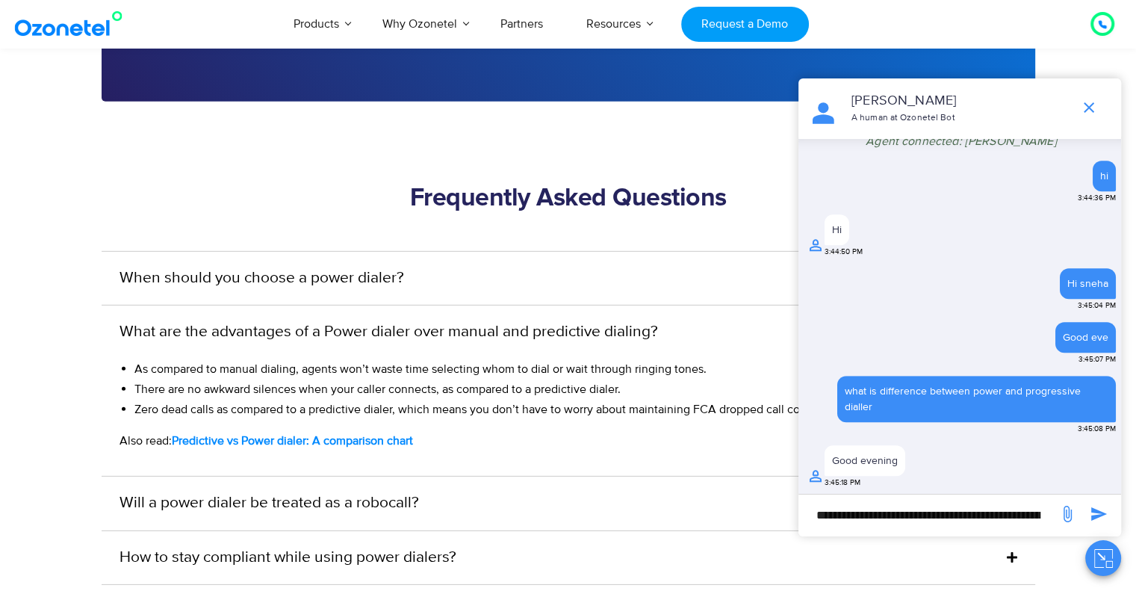
click at [554, 513] on div "Will a power dialer be treated as a robocall?" at bounding box center [568, 503] width 933 height 54
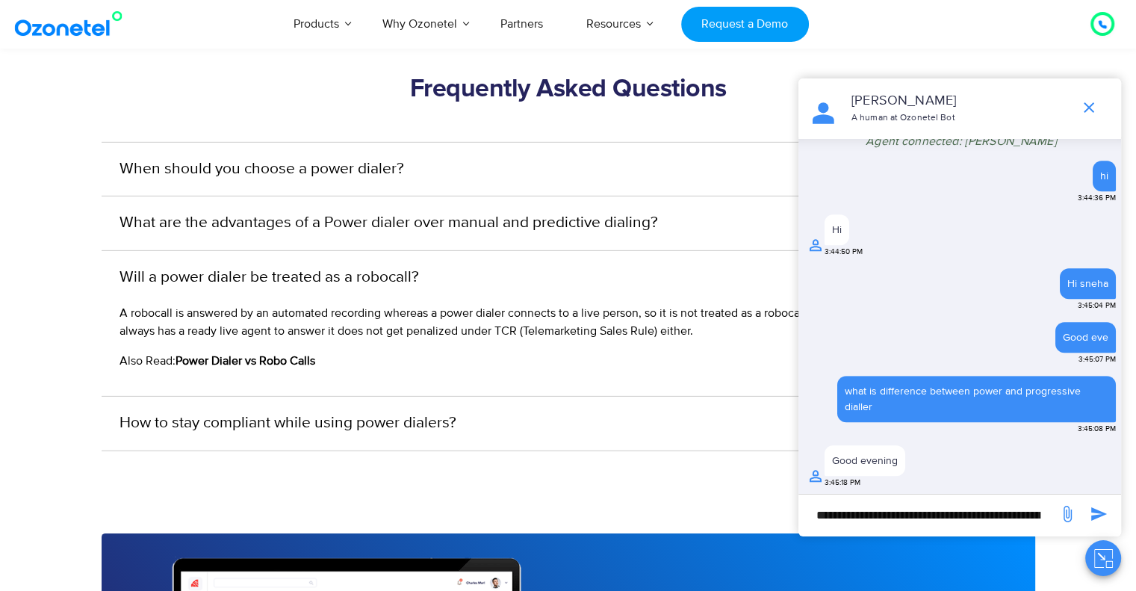
scroll to position [4584, 0]
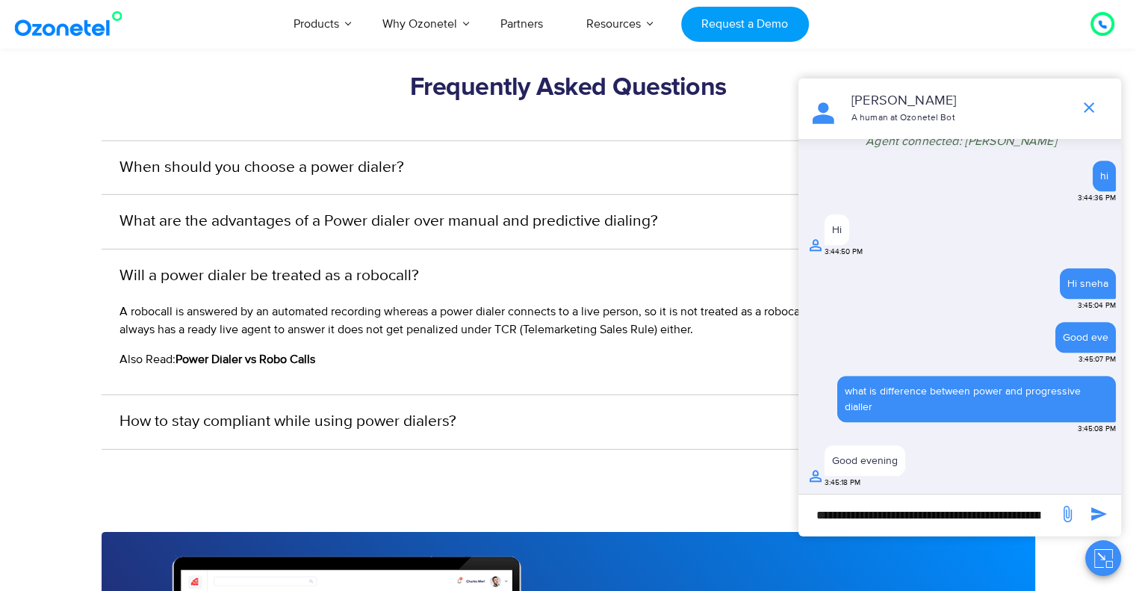
click at [566, 408] on div "How to stay compliant while using power dialers?" at bounding box center [568, 422] width 933 height 54
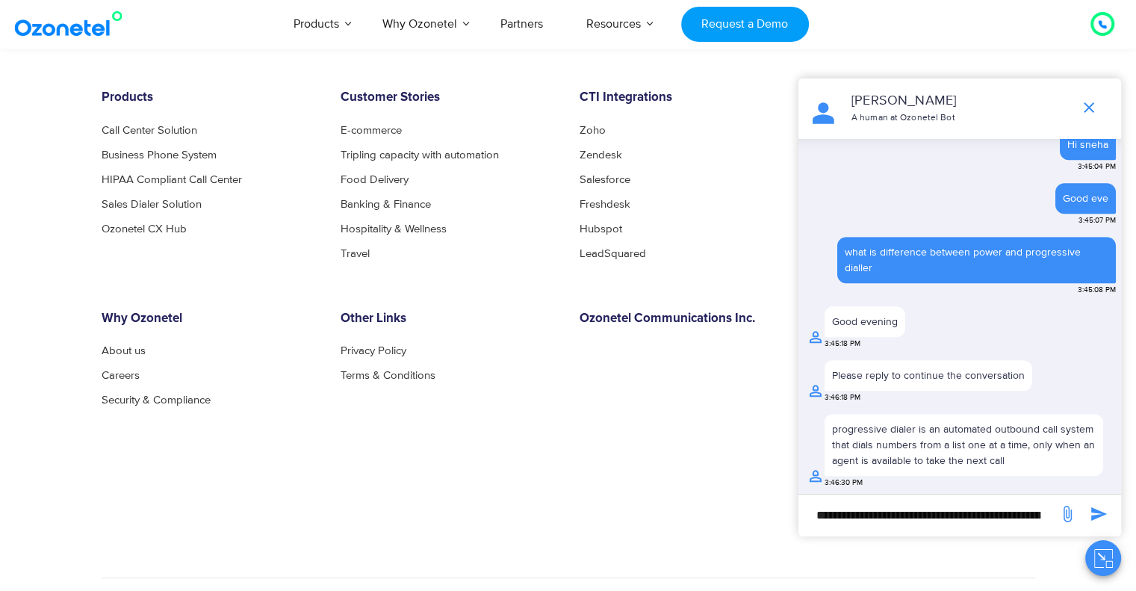
scroll to position [5405, 0]
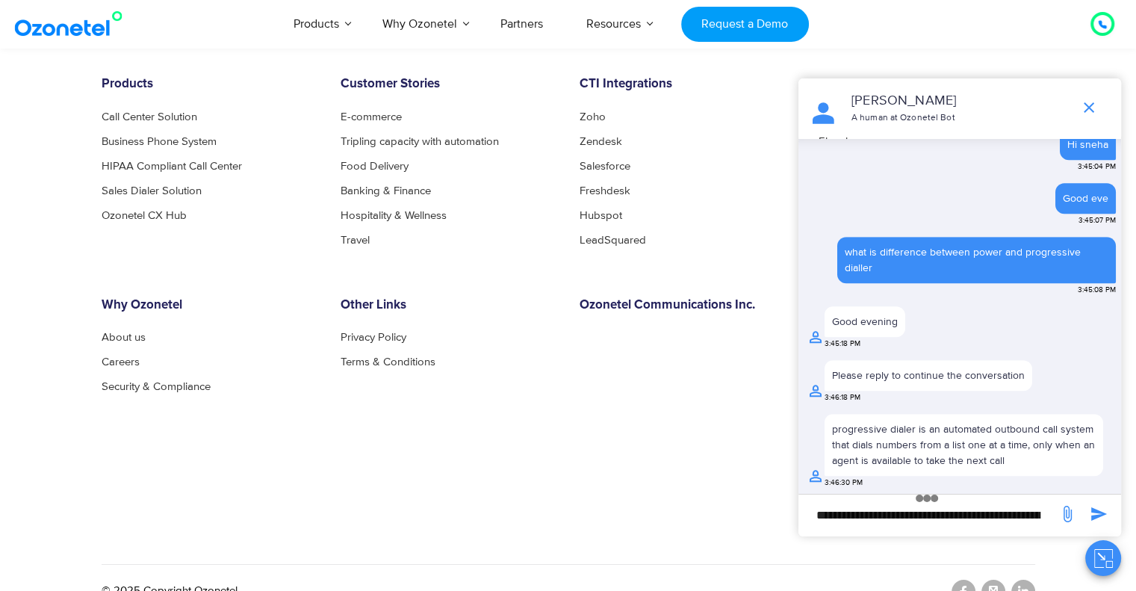
click at [892, 508] on input "**********" at bounding box center [928, 514] width 245 height 25
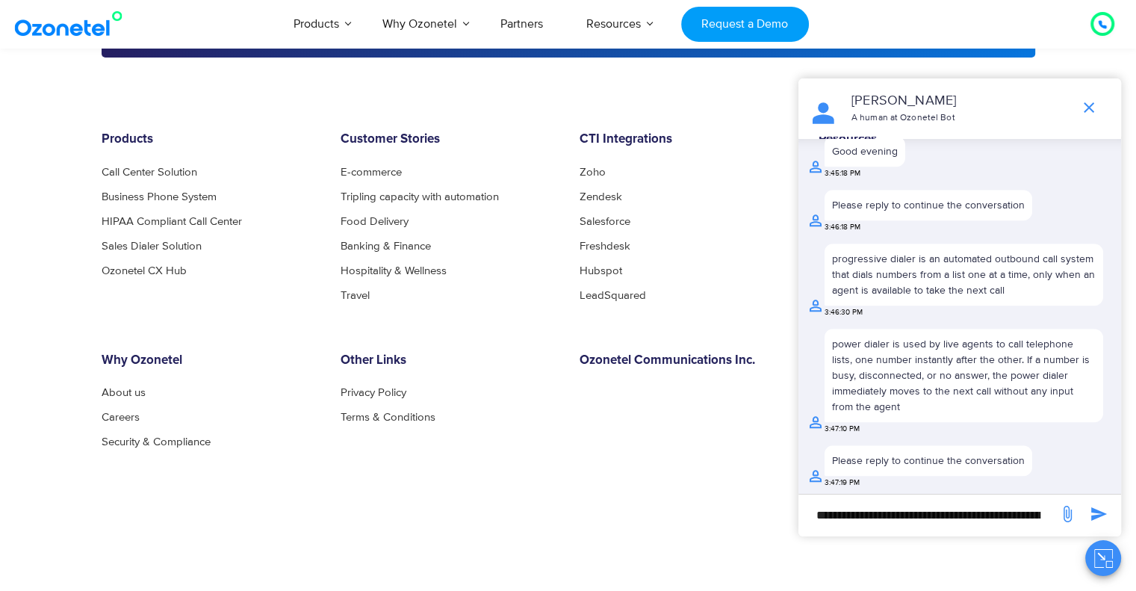
scroll to position [5364, 0]
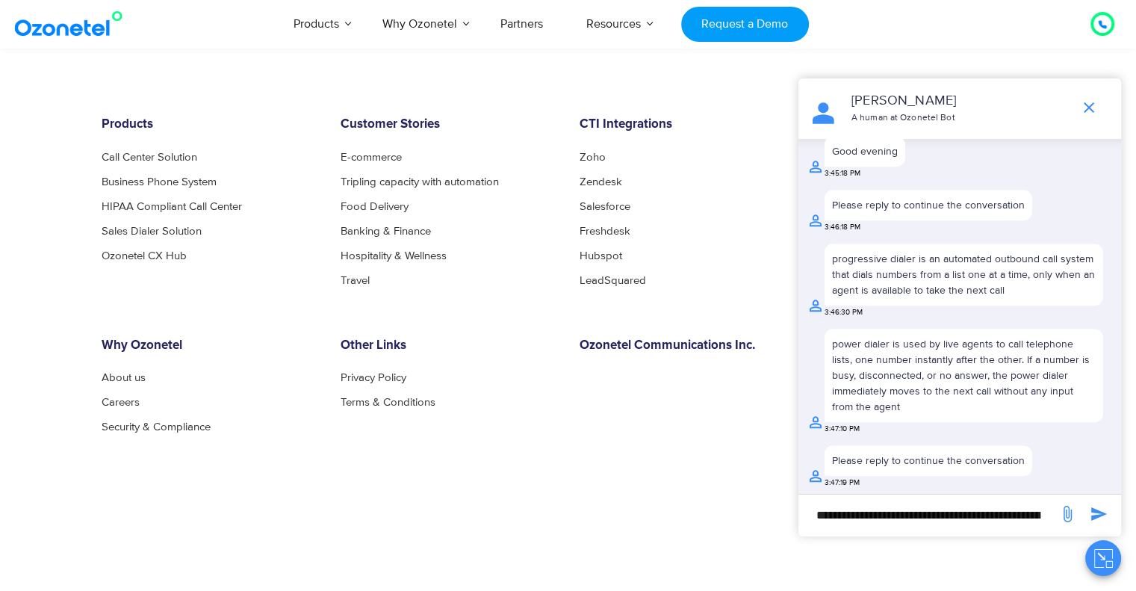
click at [901, 504] on input "**********" at bounding box center [928, 514] width 245 height 25
type input "*"
type input "**"
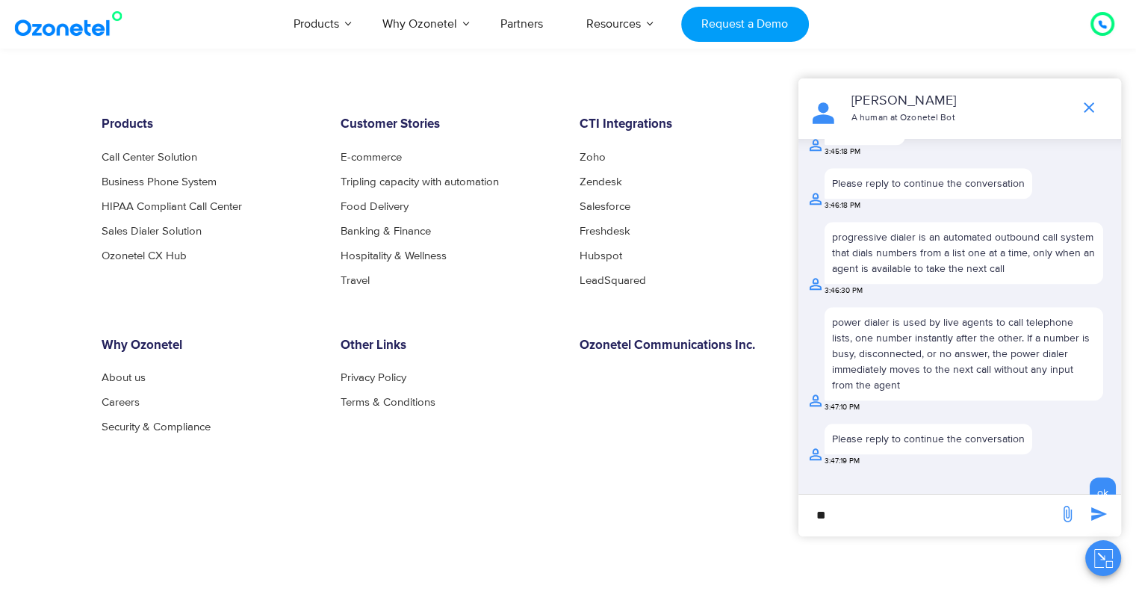
scroll to position [1233, 0]
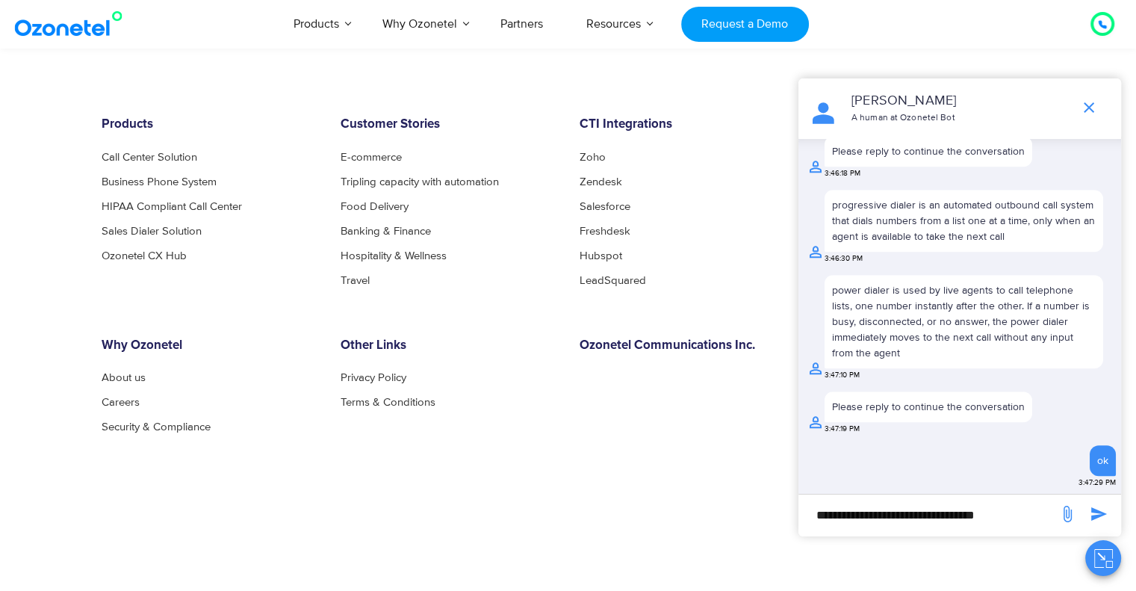
click at [1013, 511] on input "**********" at bounding box center [928, 514] width 245 height 25
type input "**********"
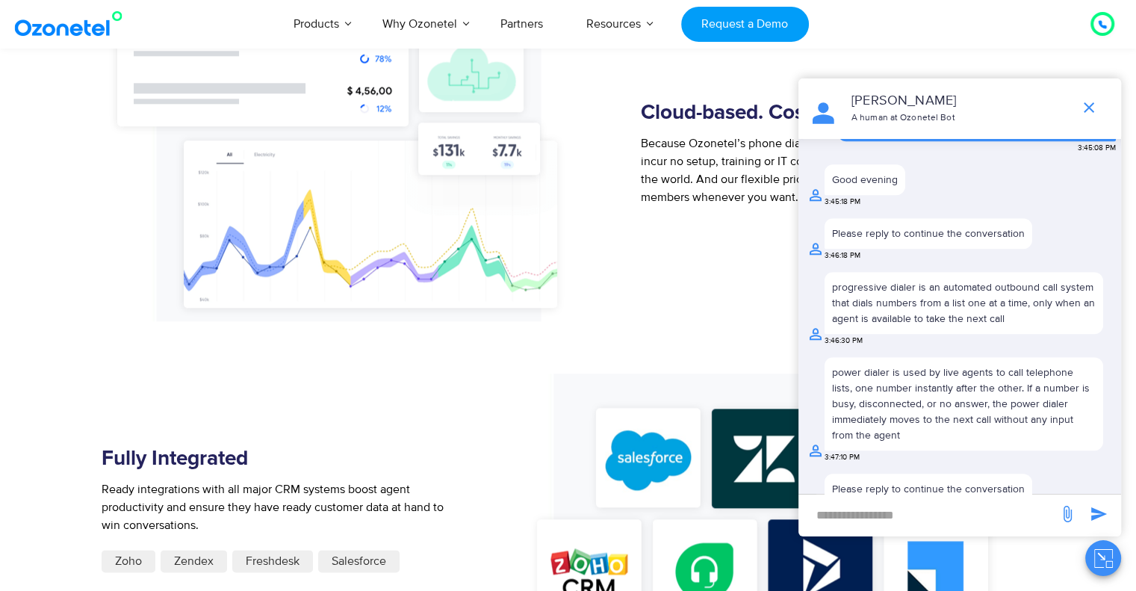
scroll to position [1605, 0]
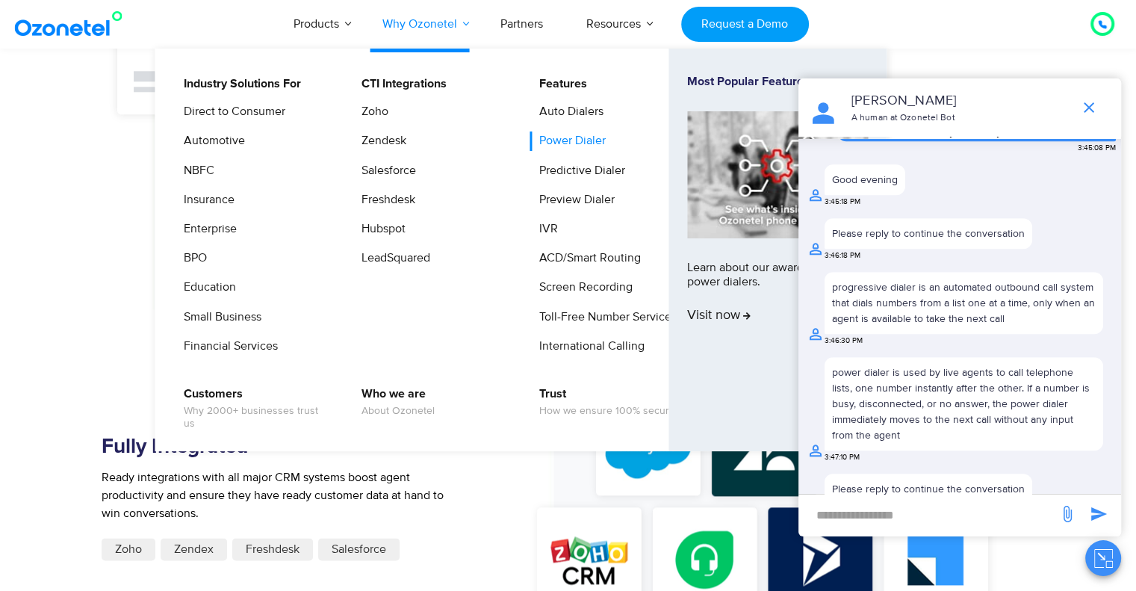
click at [461, 19] on link "Why Ozonetel" at bounding box center [420, 23] width 118 height 49
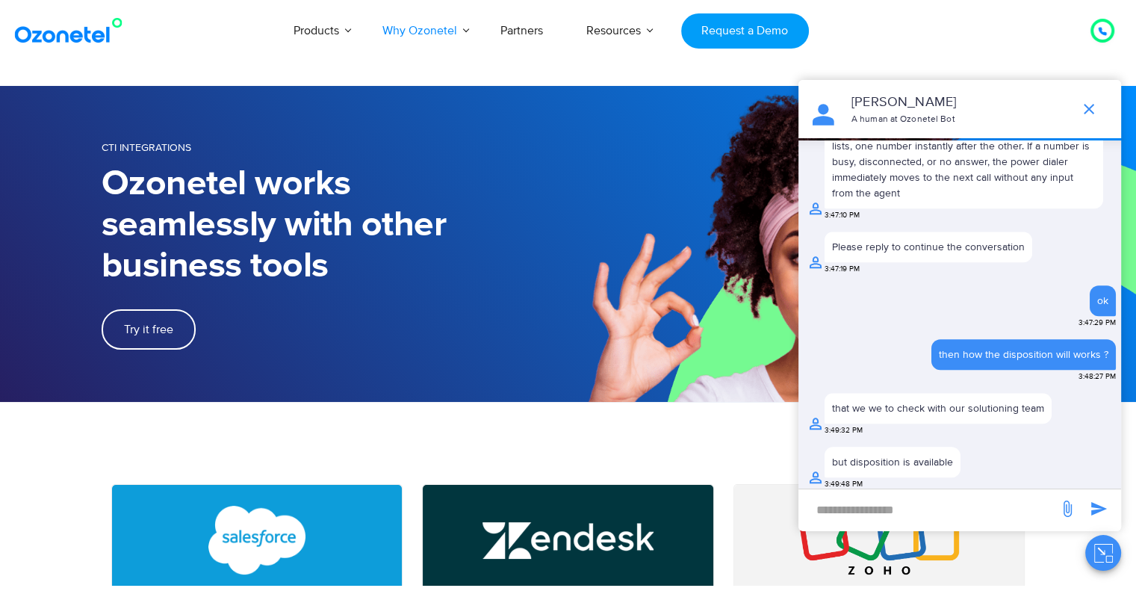
scroll to position [506, 0]
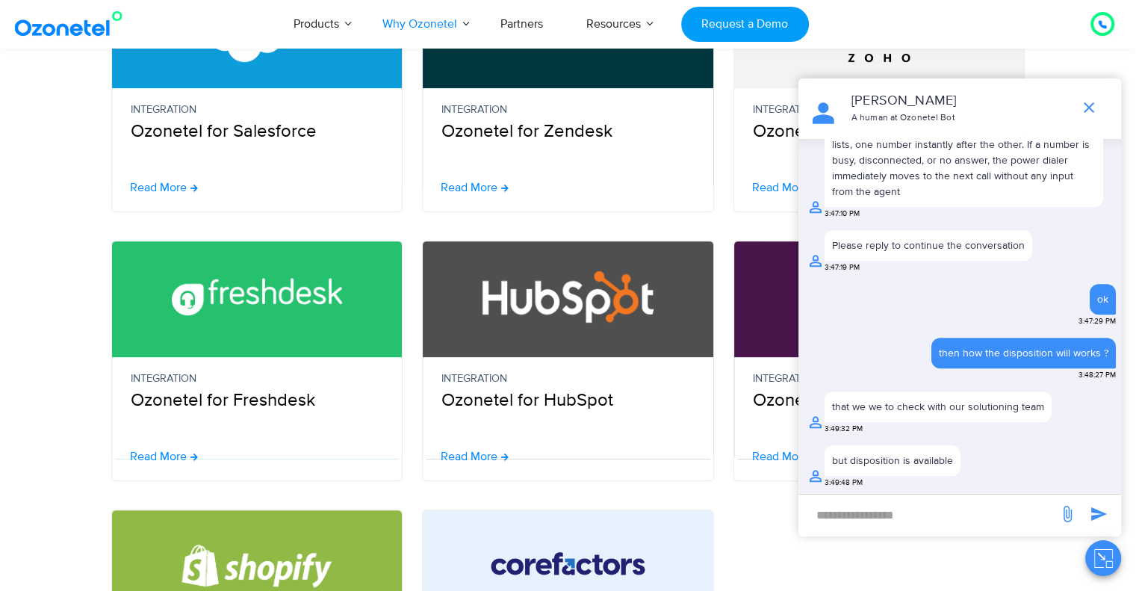
click at [943, 526] on input "new-msg-input" at bounding box center [928, 514] width 245 height 25
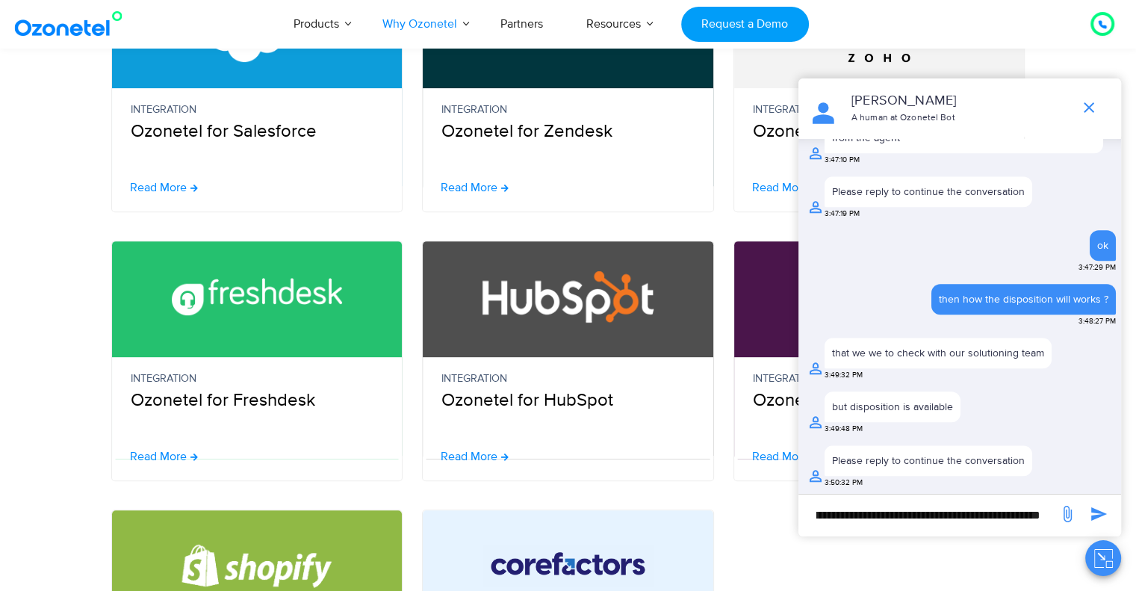
scroll to position [0, 468]
type input "**********"
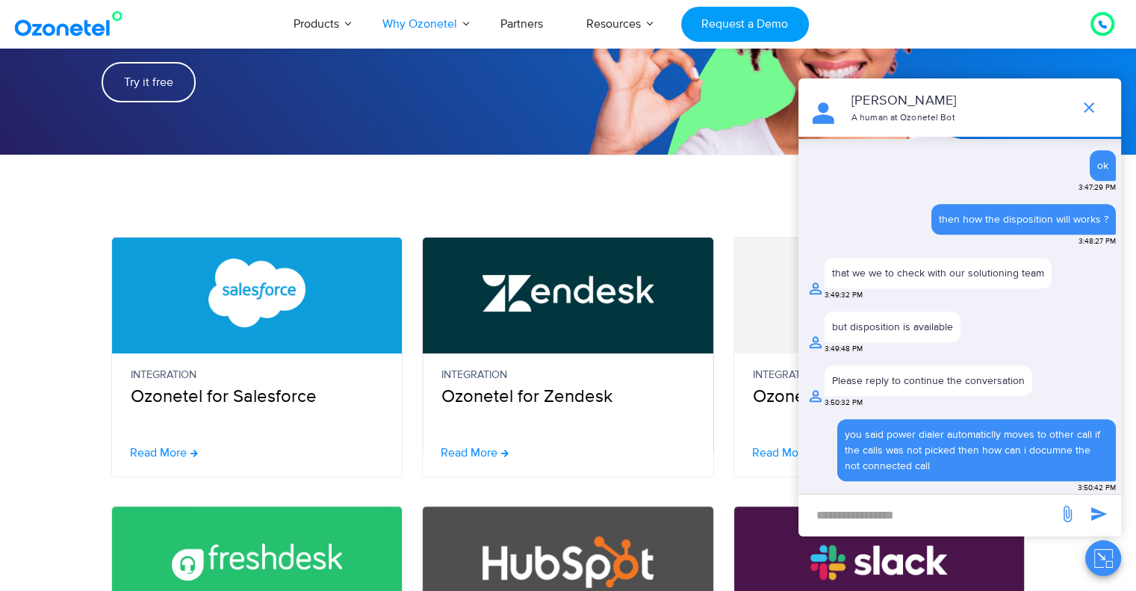
scroll to position [251, 0]
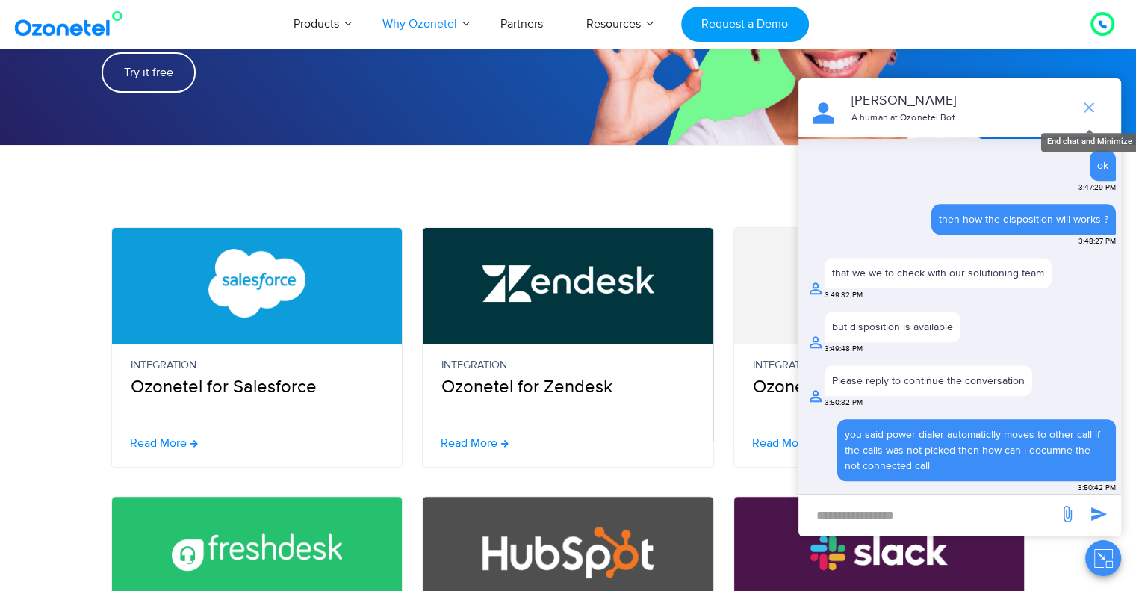
click at [1086, 117] on span "end chat or minimize" at bounding box center [1089, 108] width 30 height 30
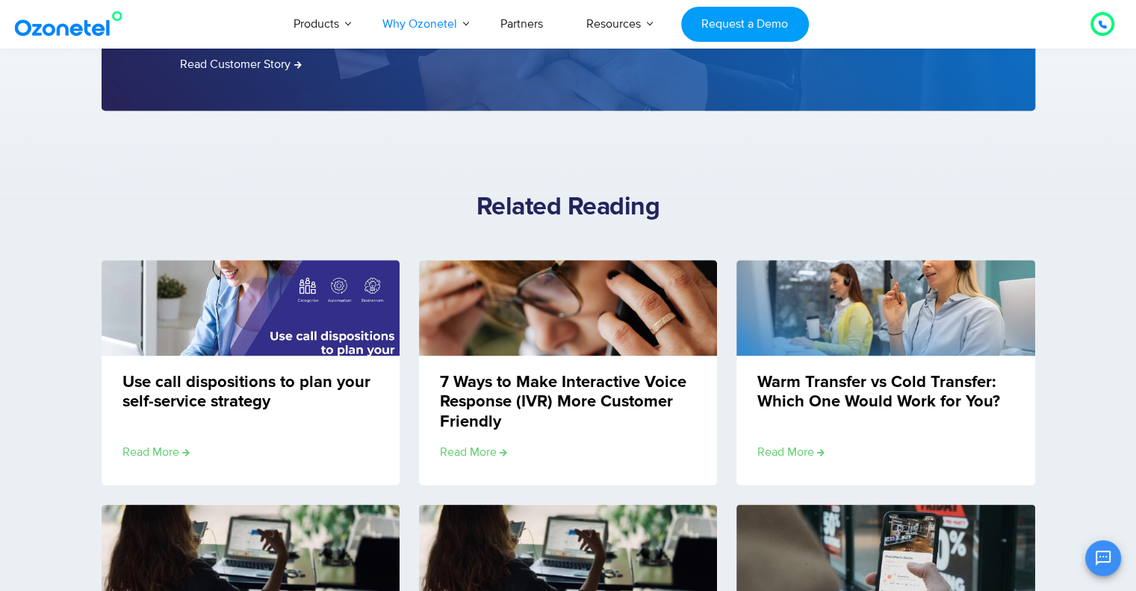
scroll to position [1701, 0]
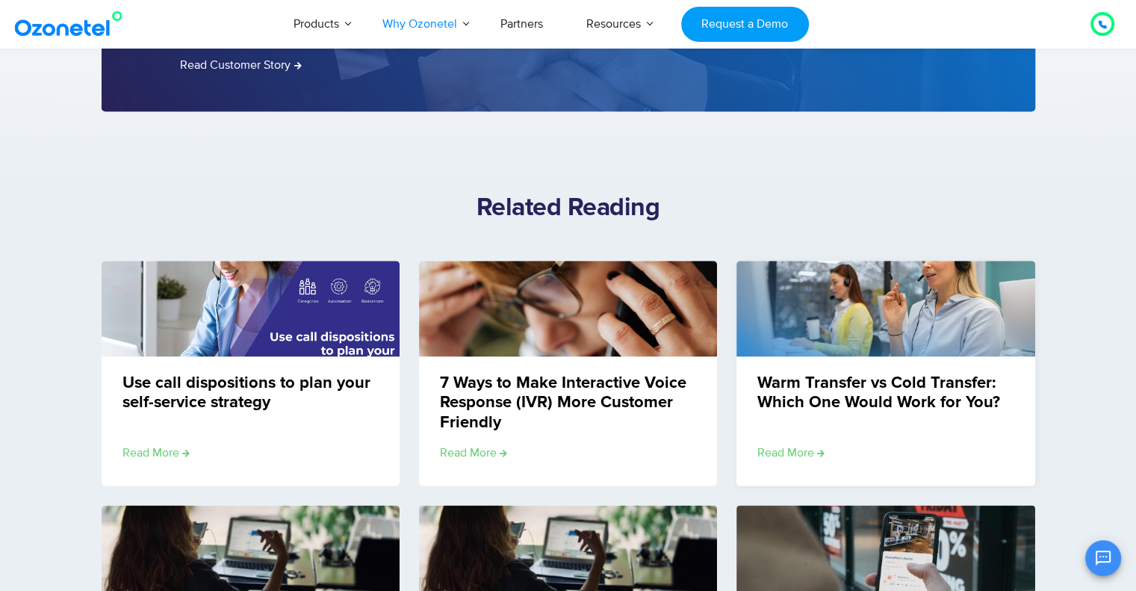
click at [821, 416] on div "Warm Transfer vs Cold Transfer: Which One Would Work for You? Read More" at bounding box center [885, 420] width 298 height 129
click at [851, 330] on img at bounding box center [884, 308] width 301 height 169
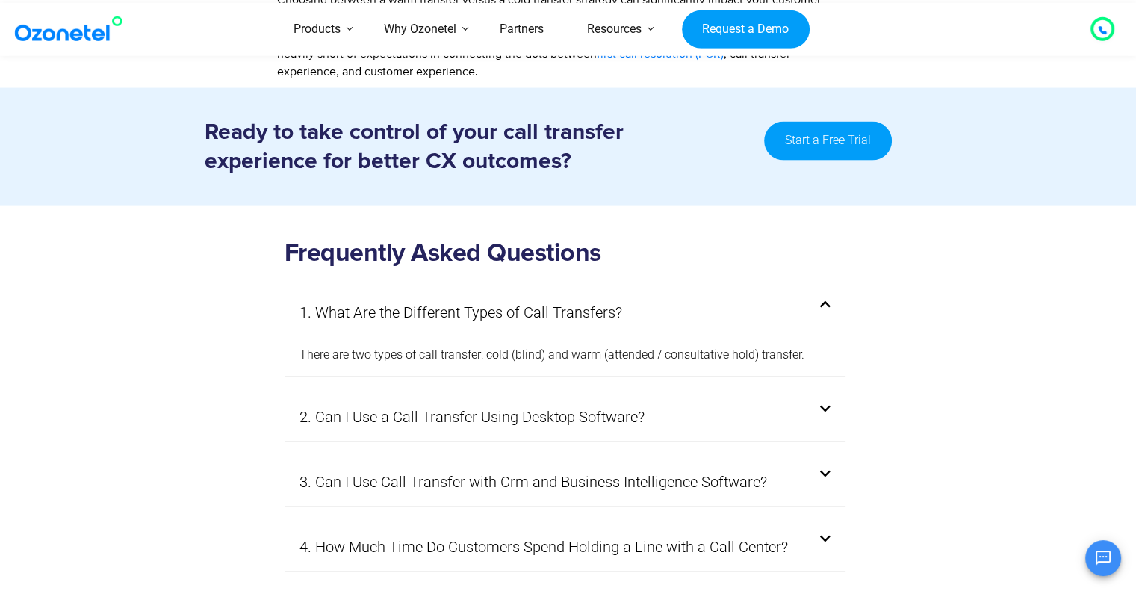
scroll to position [3152, 0]
